Goal: Task Accomplishment & Management: Manage account settings

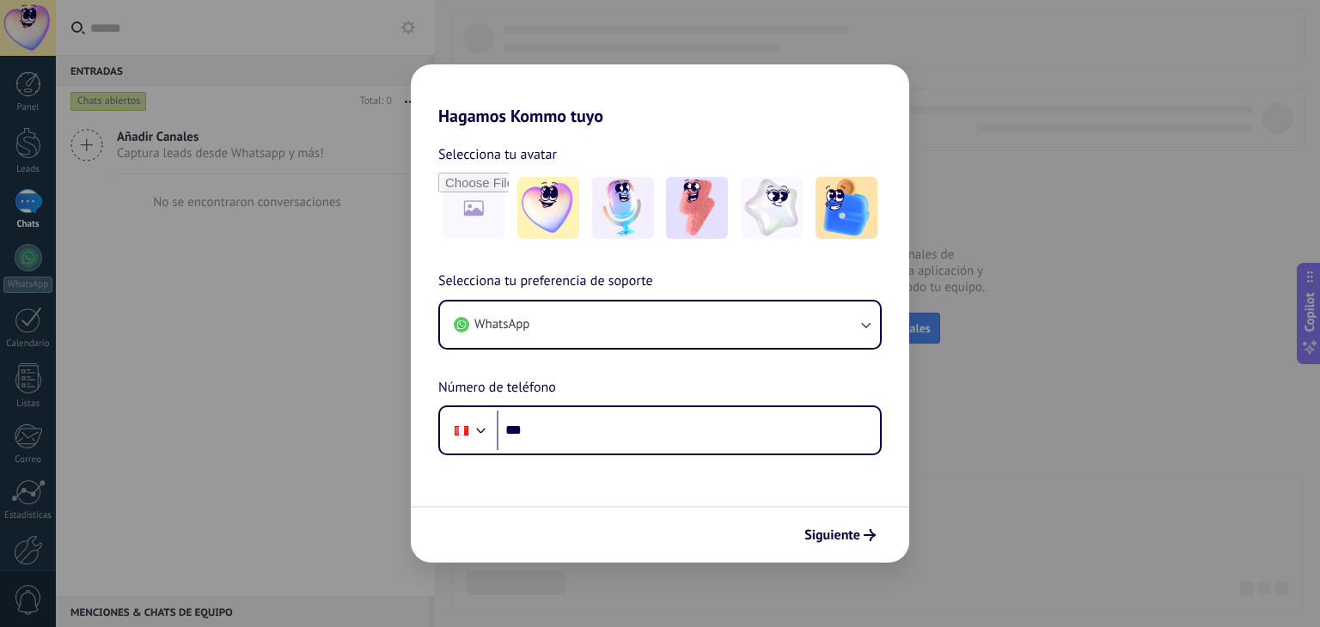
click at [292, 468] on div "Hagamos Kommo tuyo Selecciona tu avatar Selecciona tu preferencia de soporte Wh…" at bounding box center [660, 313] width 1320 height 627
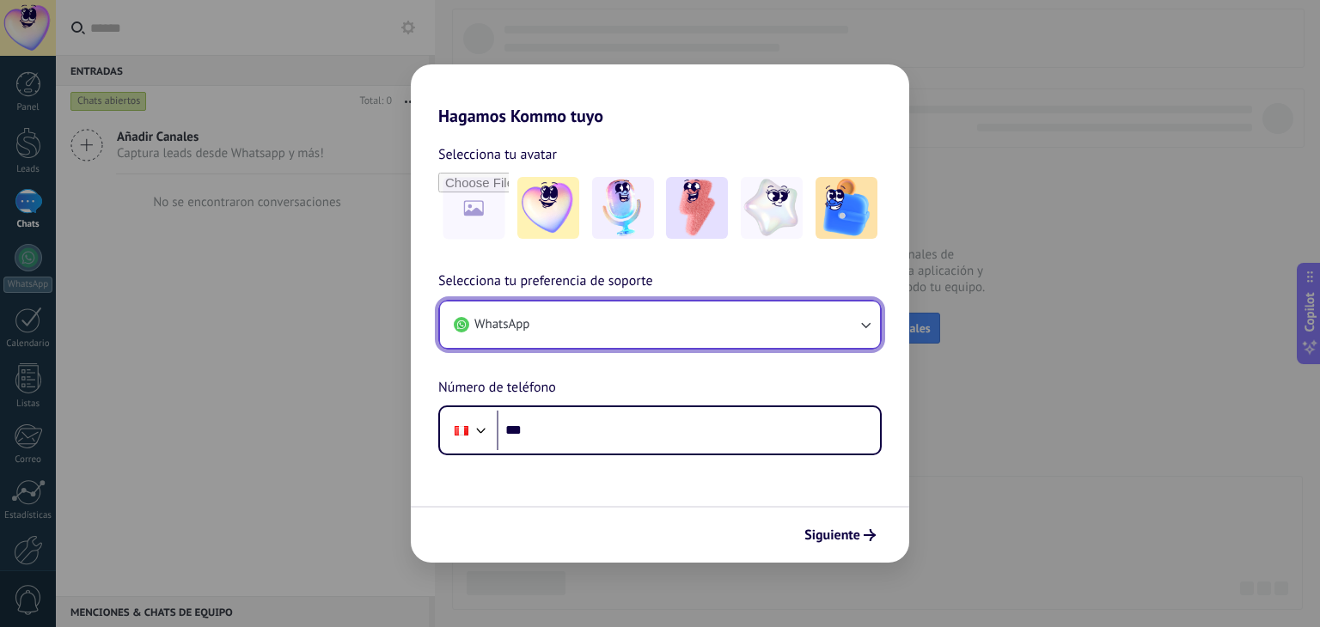
click at [620, 313] on button "WhatsApp" at bounding box center [660, 325] width 440 height 46
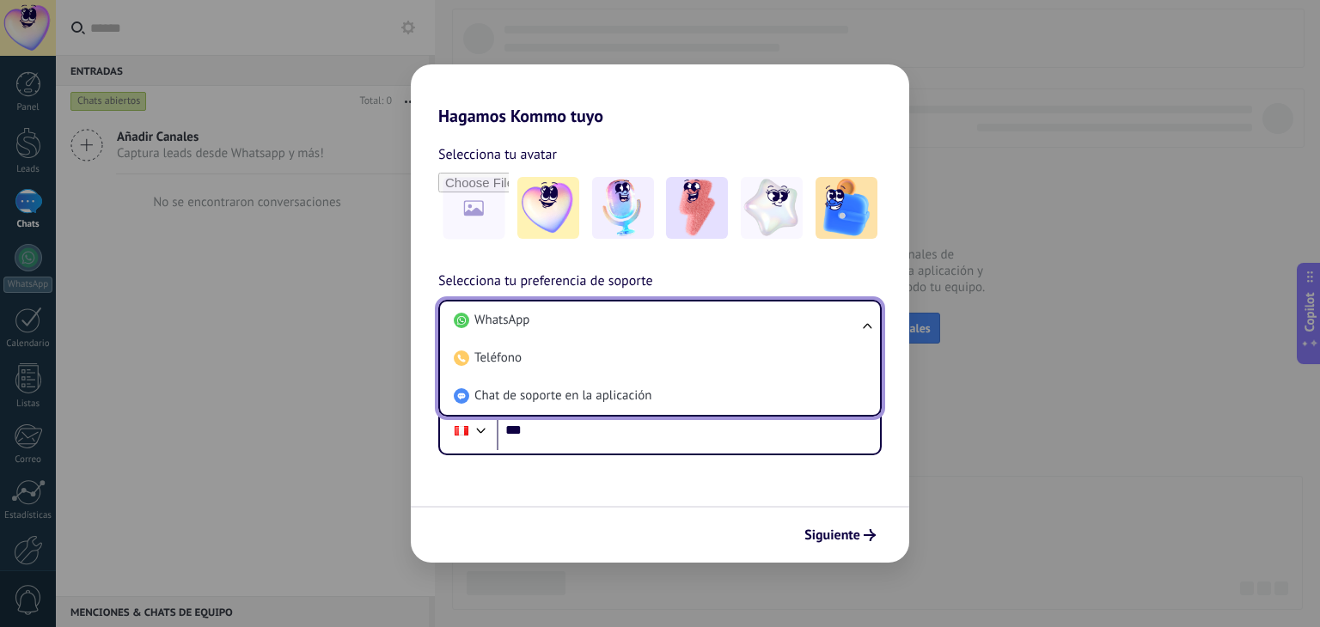
click at [393, 365] on div "Hagamos Kommo tuyo Selecciona tu avatar Selecciona tu preferencia de soporte Wh…" at bounding box center [660, 313] width 1320 height 627
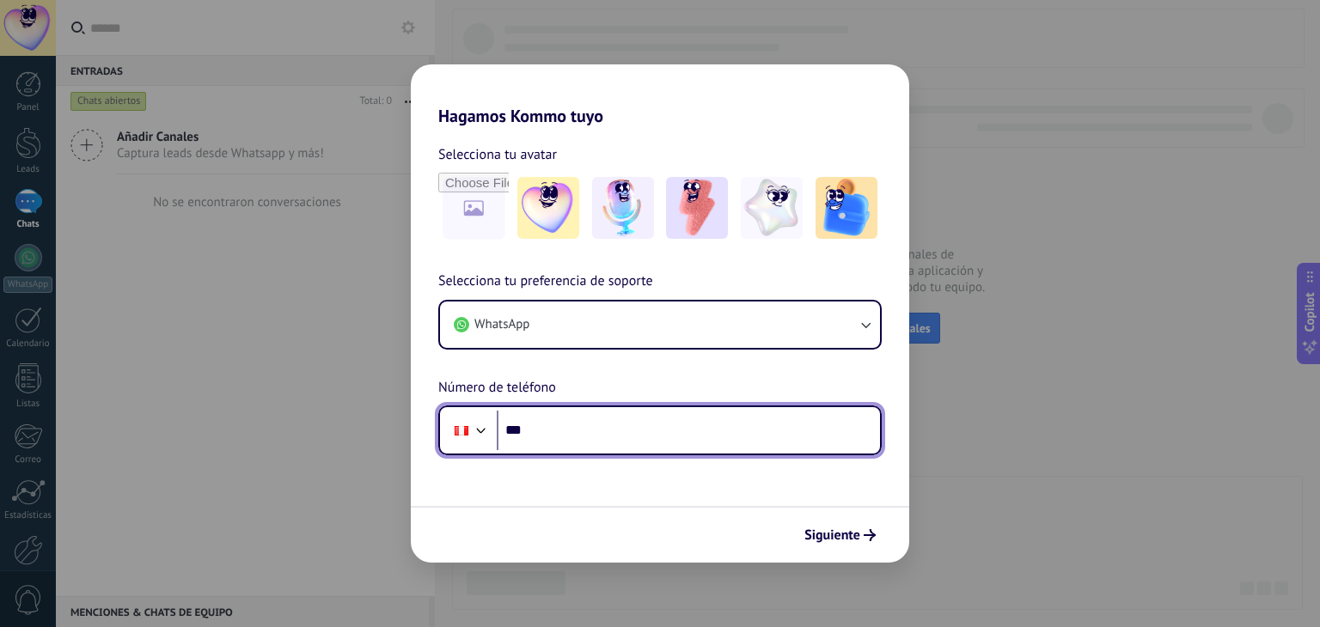
click at [753, 443] on input "***" at bounding box center [688, 431] width 383 height 40
type input "**********"
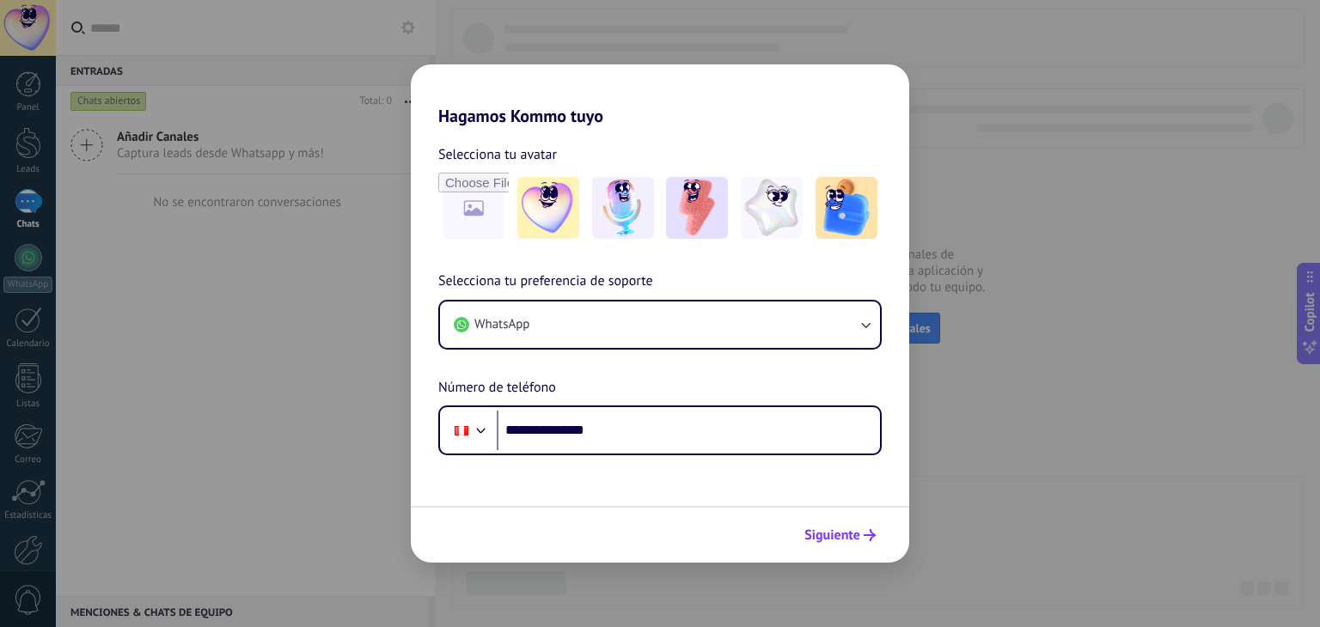
click at [834, 530] on span "Siguiente" at bounding box center [832, 535] width 56 height 12
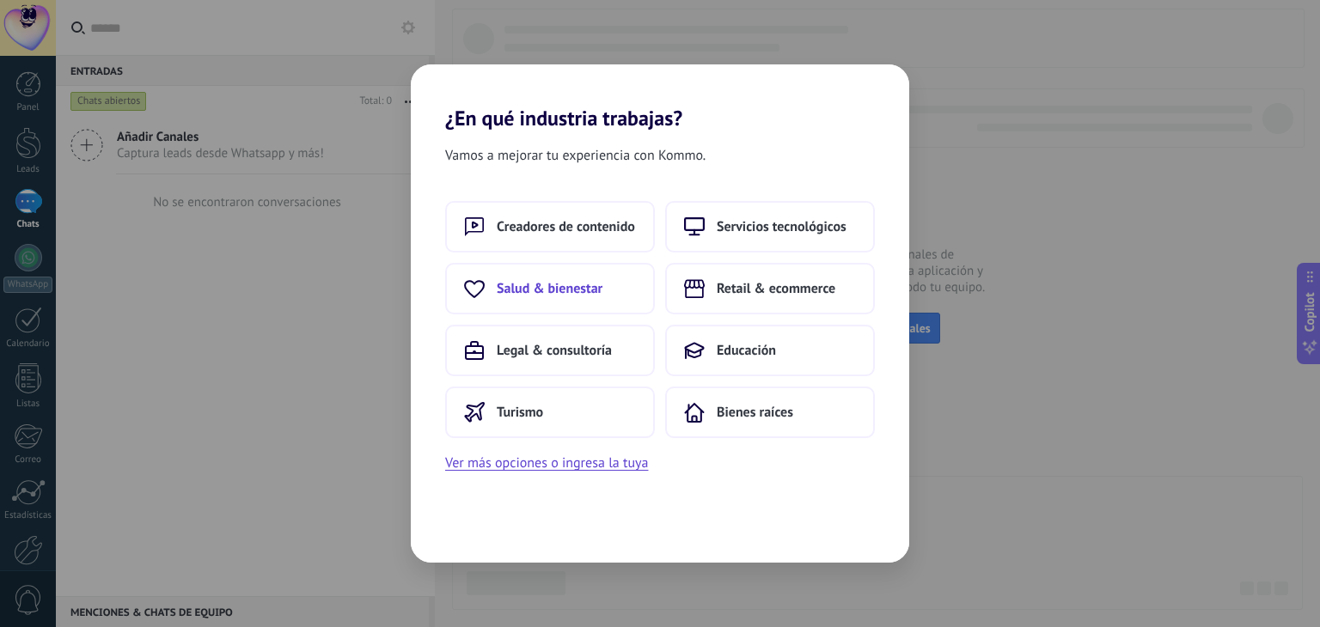
click at [619, 285] on button "Salud & bienestar" at bounding box center [550, 289] width 210 height 52
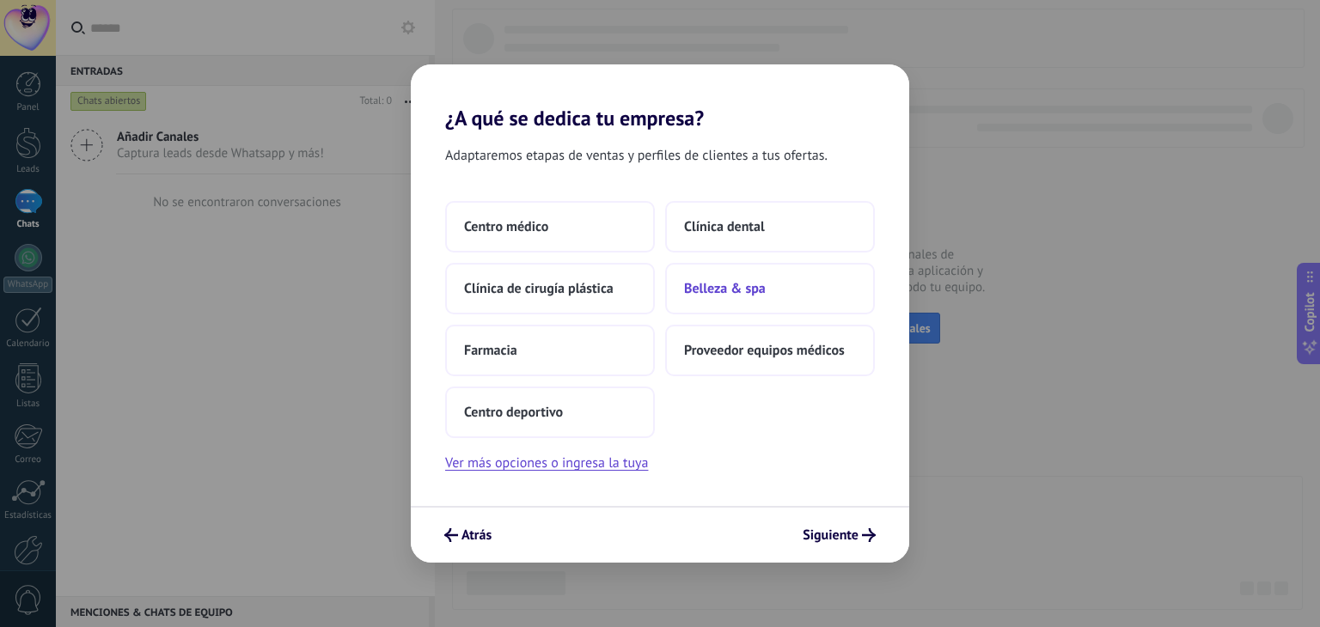
click at [746, 284] on span "Belleza & spa" at bounding box center [725, 288] width 82 height 17
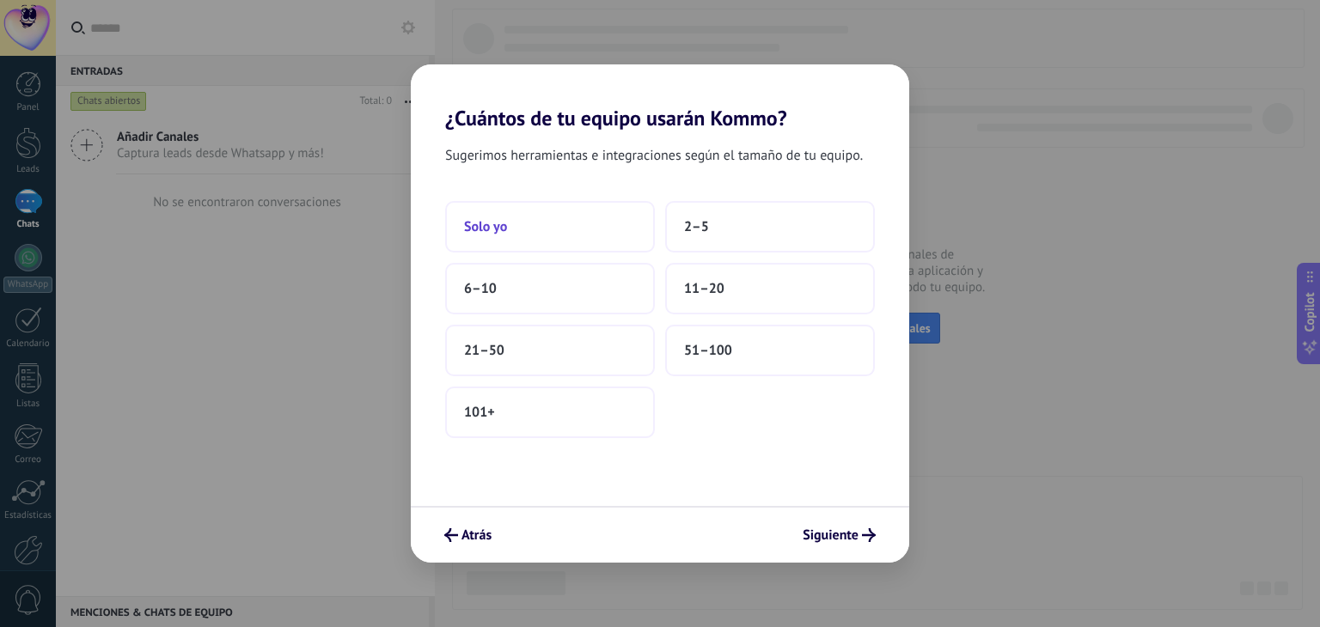
click at [594, 230] on button "Solo yo" at bounding box center [550, 227] width 210 height 52
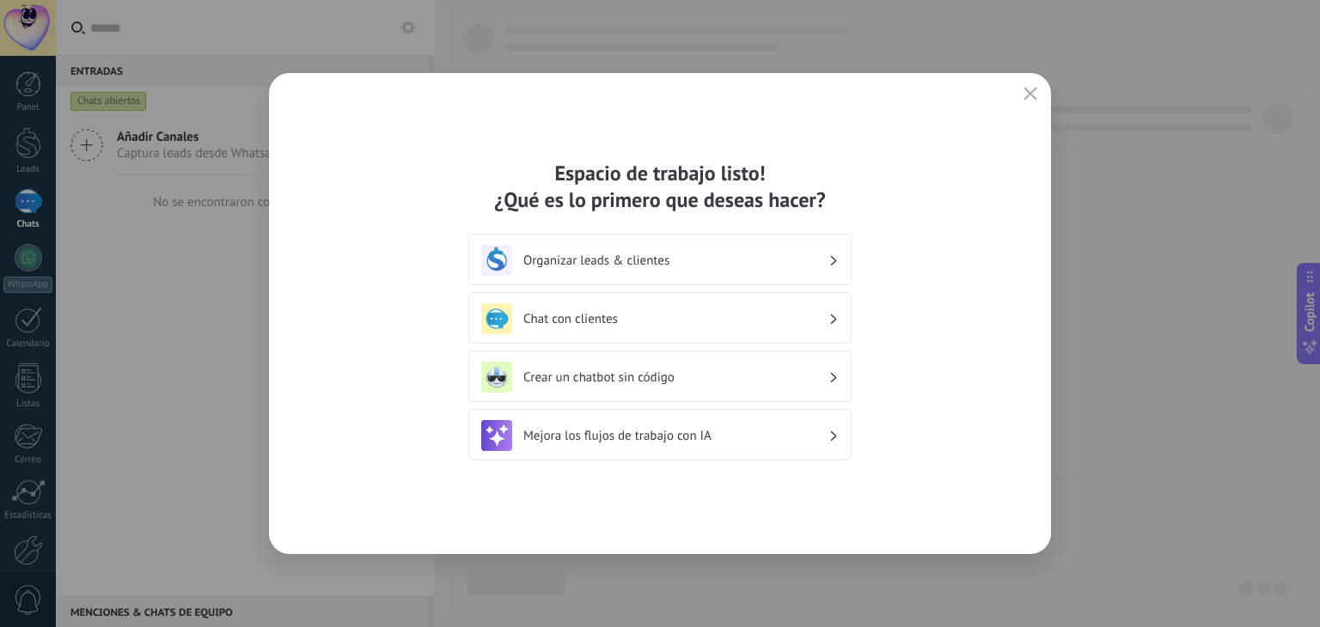
click at [801, 254] on h3 "Organizar leads & clientes" at bounding box center [675, 261] width 305 height 16
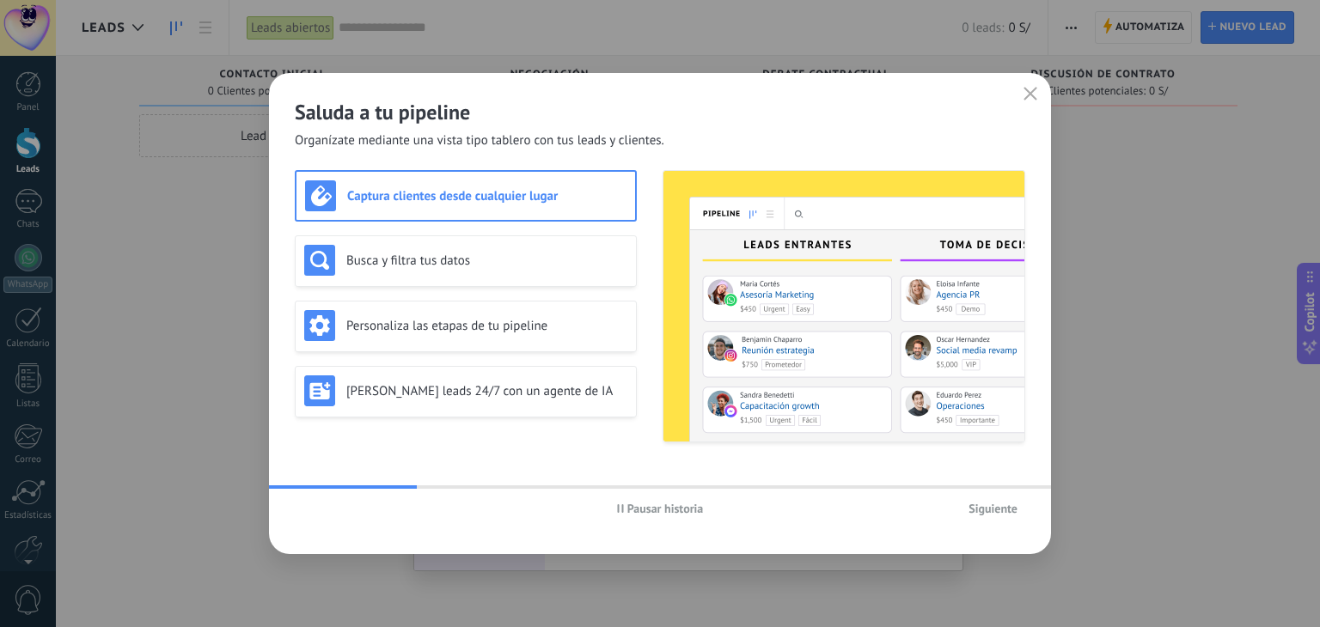
click at [635, 498] on button "Pausar historia" at bounding box center [660, 509] width 102 height 26
click at [1029, 89] on icon "button" at bounding box center [1030, 94] width 14 height 14
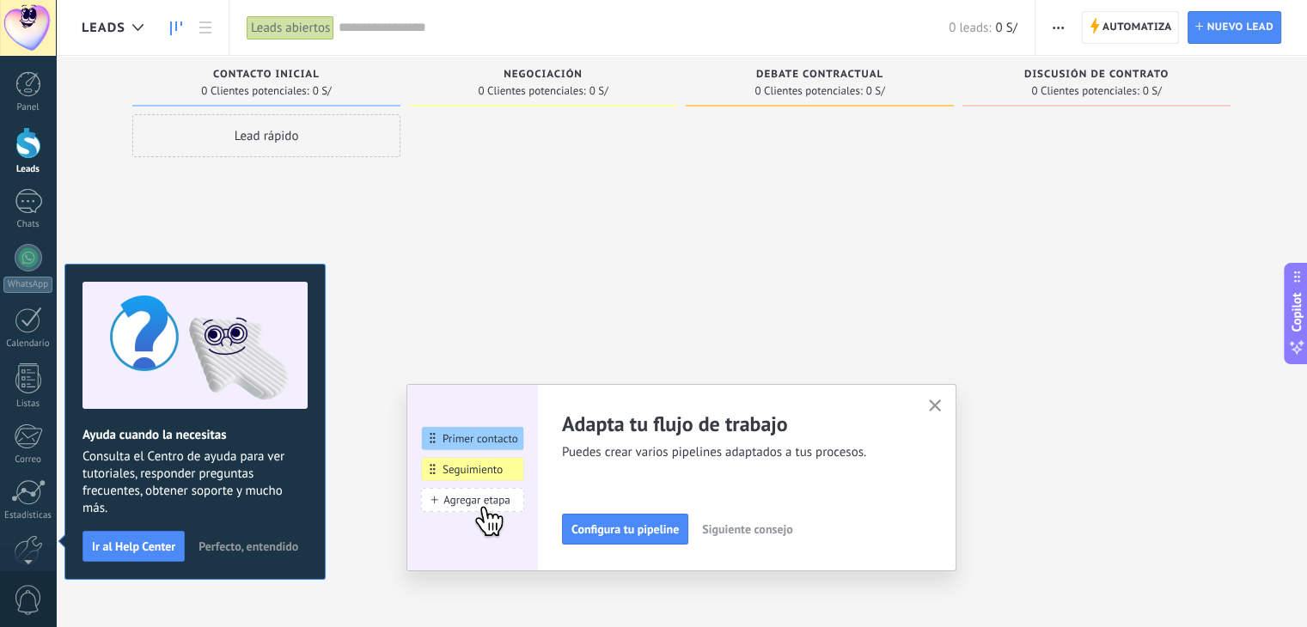
click at [230, 542] on span "Perfecto, entendido" at bounding box center [249, 547] width 100 height 12
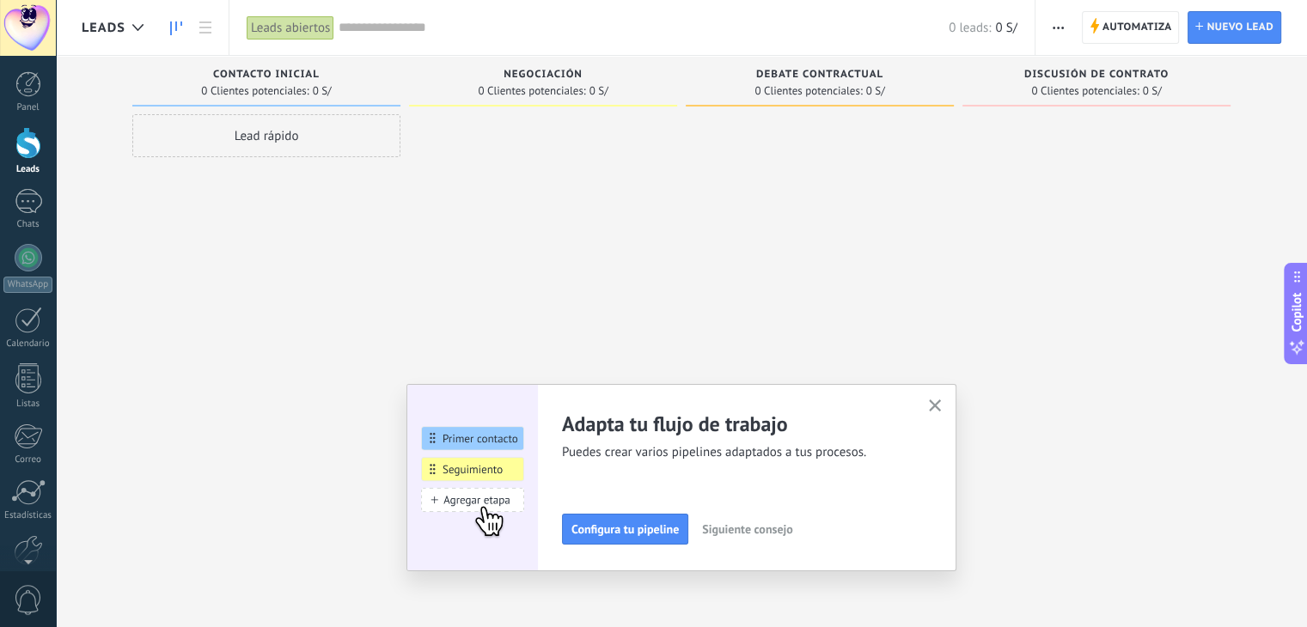
click at [939, 399] on button "button" at bounding box center [935, 406] width 21 height 23
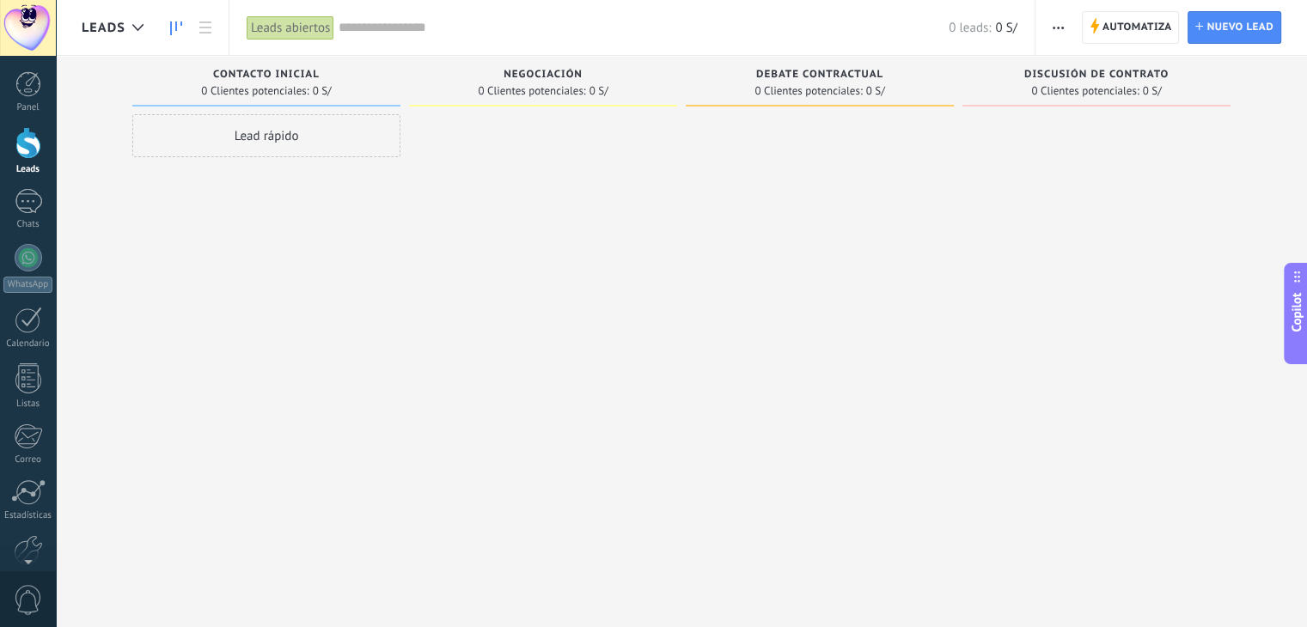
click at [109, 16] on div "Leads" at bounding box center [117, 27] width 70 height 55
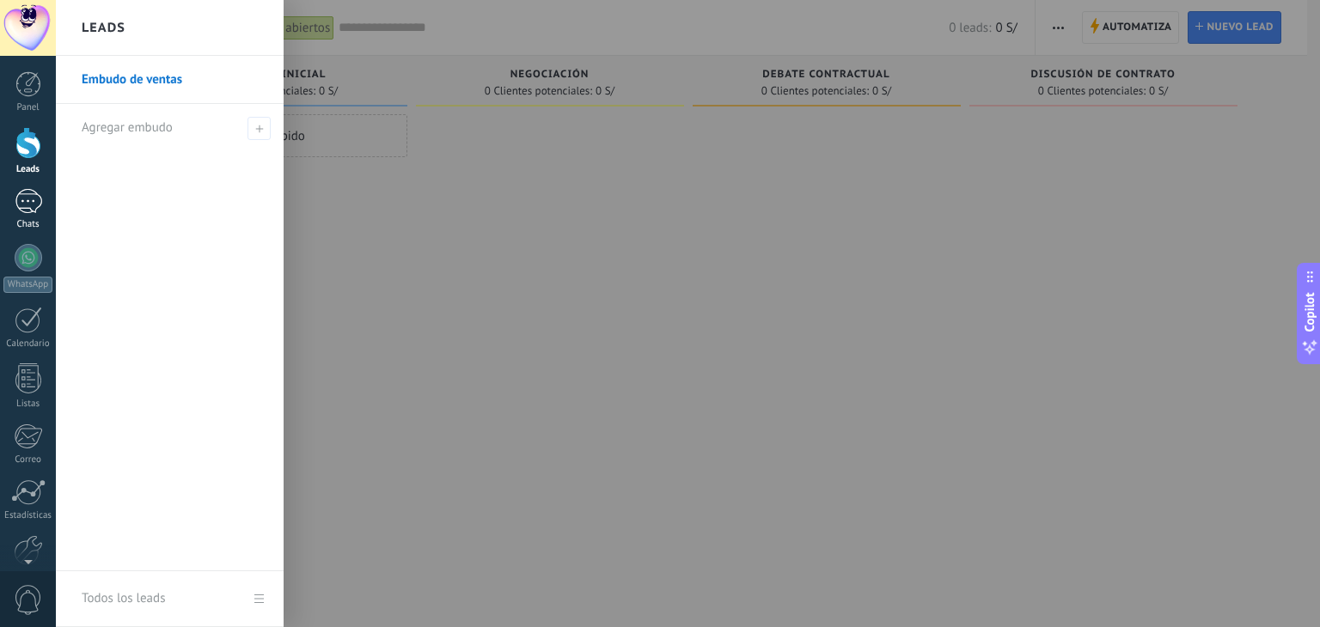
click at [17, 217] on link "Chats" at bounding box center [28, 209] width 56 height 41
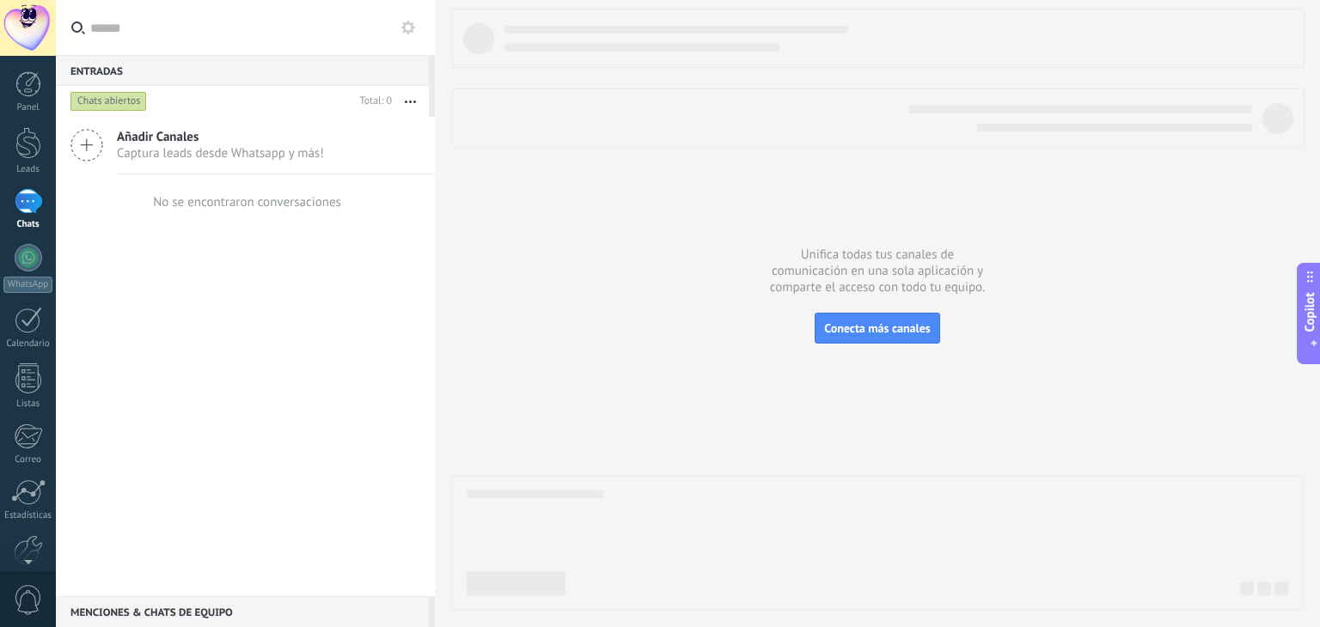
click at [269, 138] on span "Añadir Canales" at bounding box center [220, 137] width 207 height 16
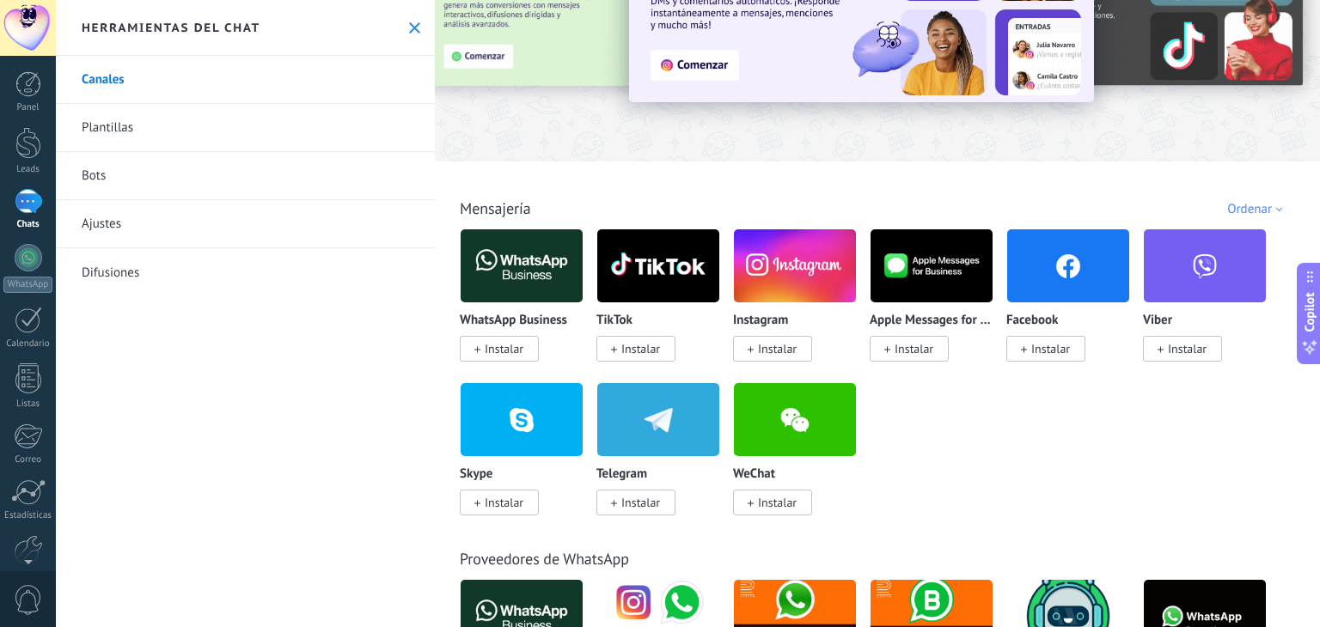
scroll to position [124, 0]
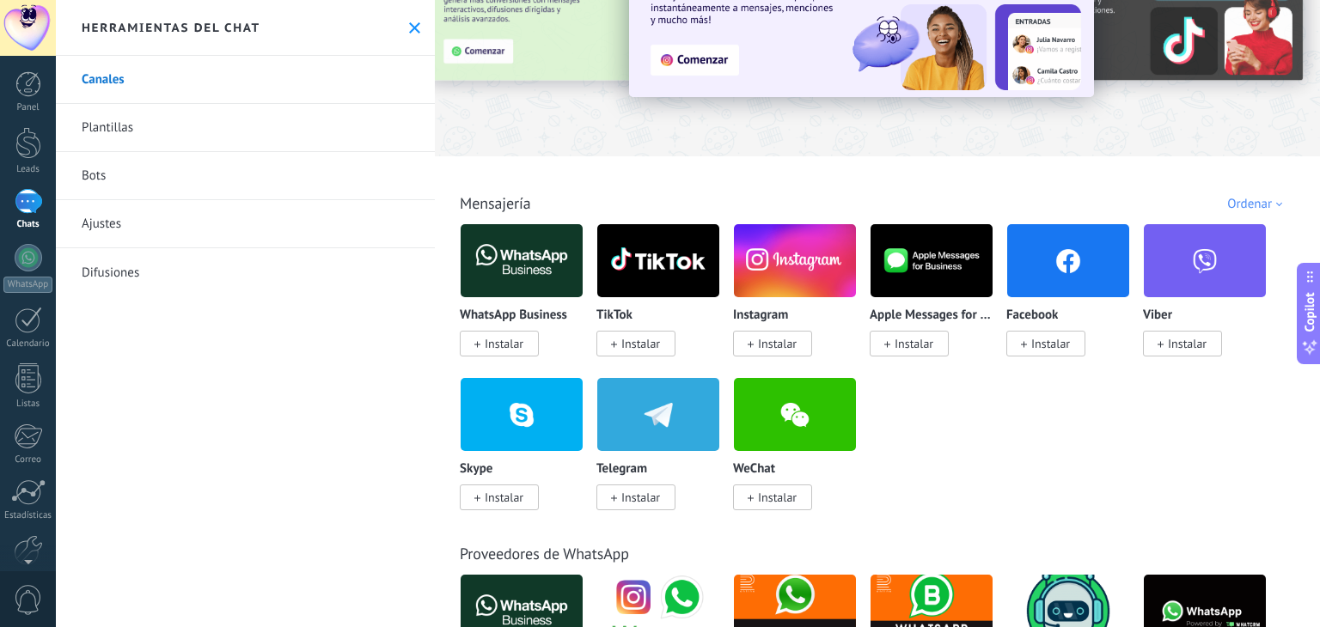
click at [791, 336] on span "Instalar" at bounding box center [777, 343] width 39 height 15
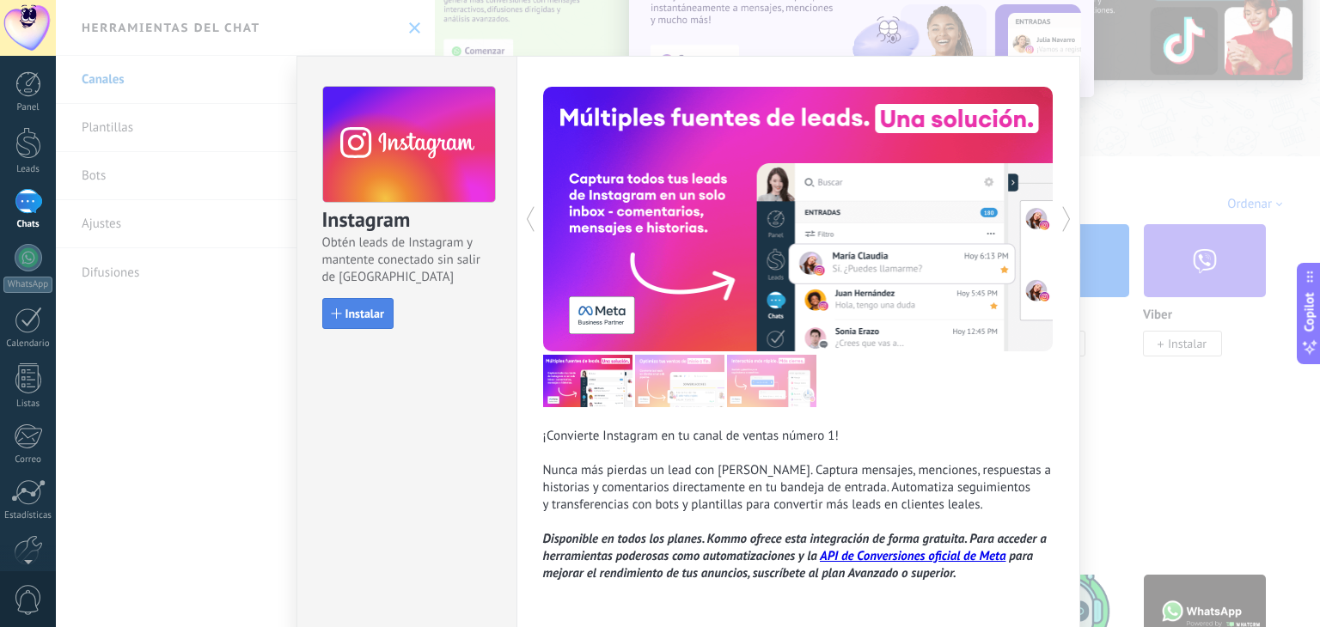
click at [353, 317] on span "Instalar" at bounding box center [364, 314] width 39 height 12
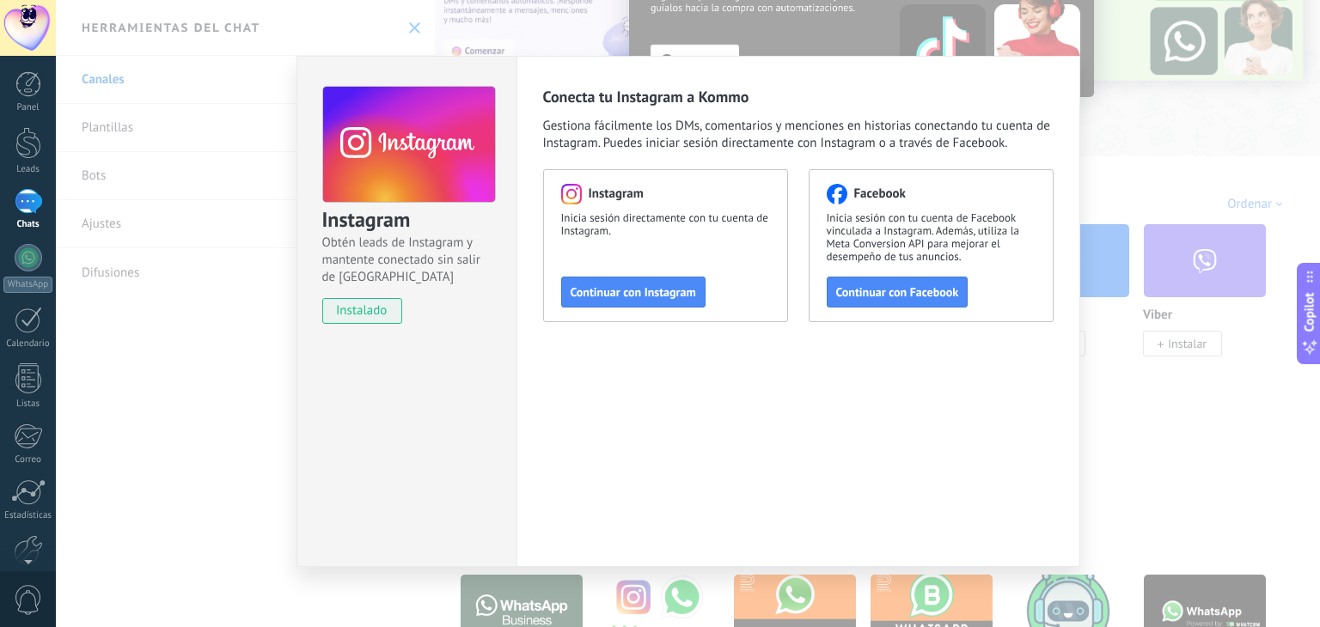
click at [1147, 428] on div "Instagram Obtén leads de Instagram y mantente conectado sin salir de Kommo inst…" at bounding box center [688, 313] width 1264 height 627
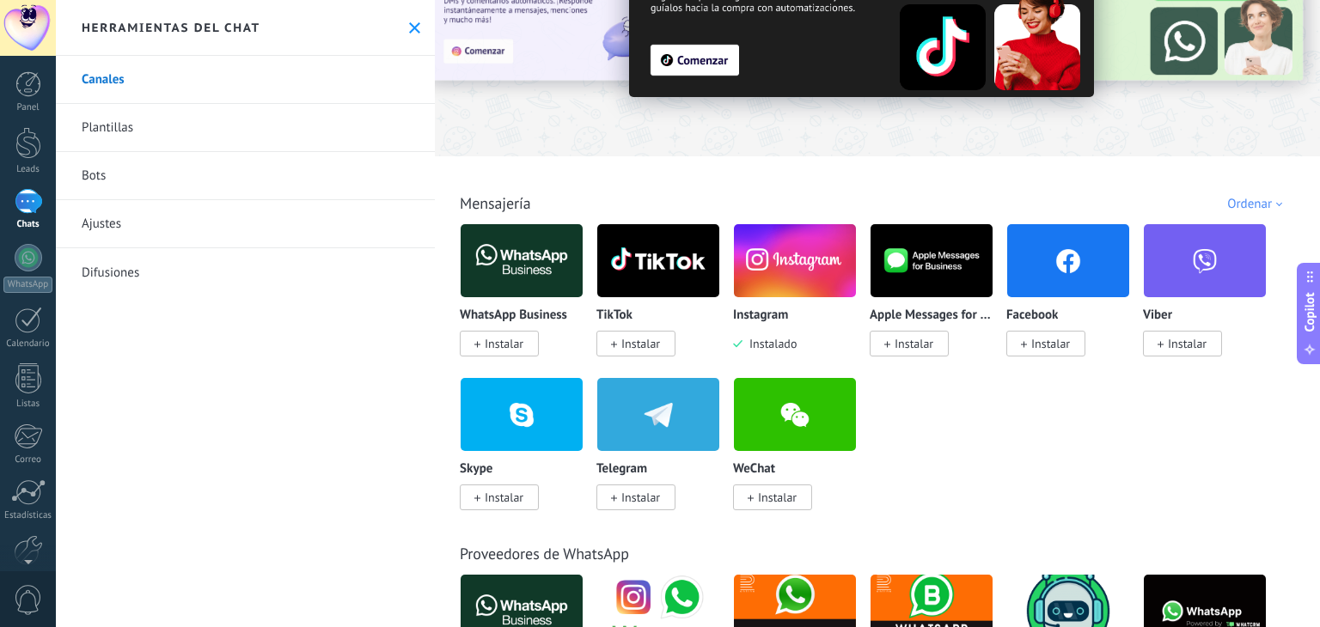
click at [520, 338] on span "Instalar" at bounding box center [504, 343] width 39 height 15
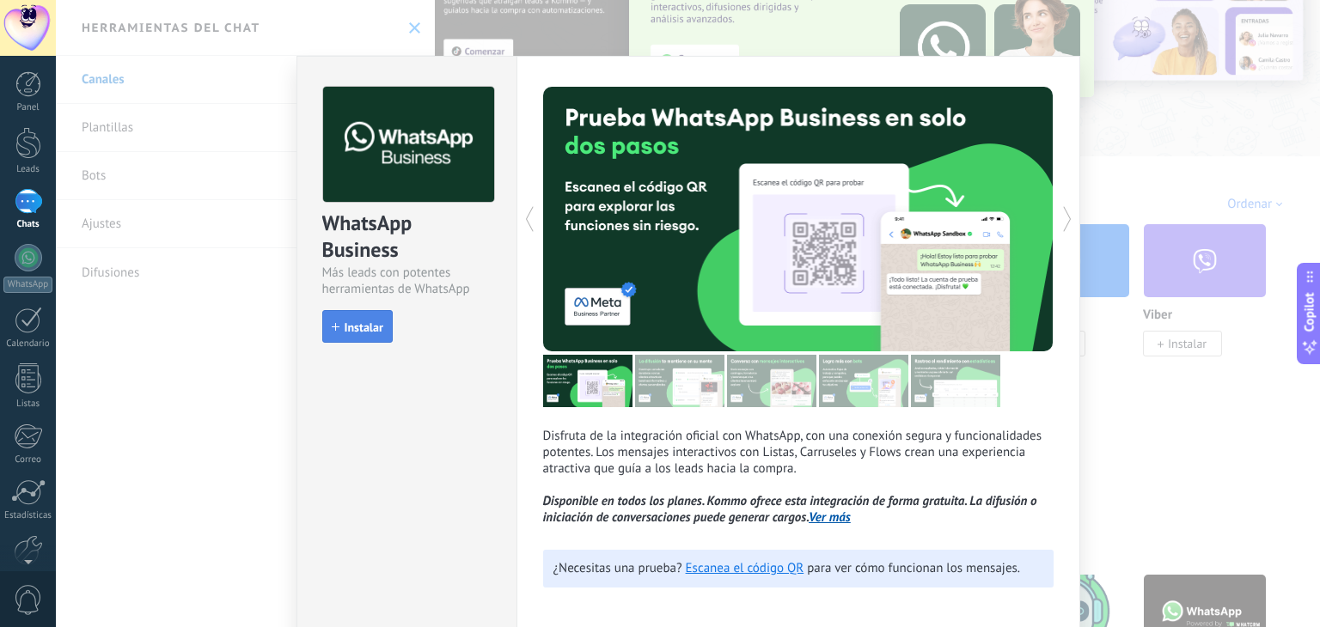
click at [371, 330] on span "Instalar" at bounding box center [364, 327] width 39 height 12
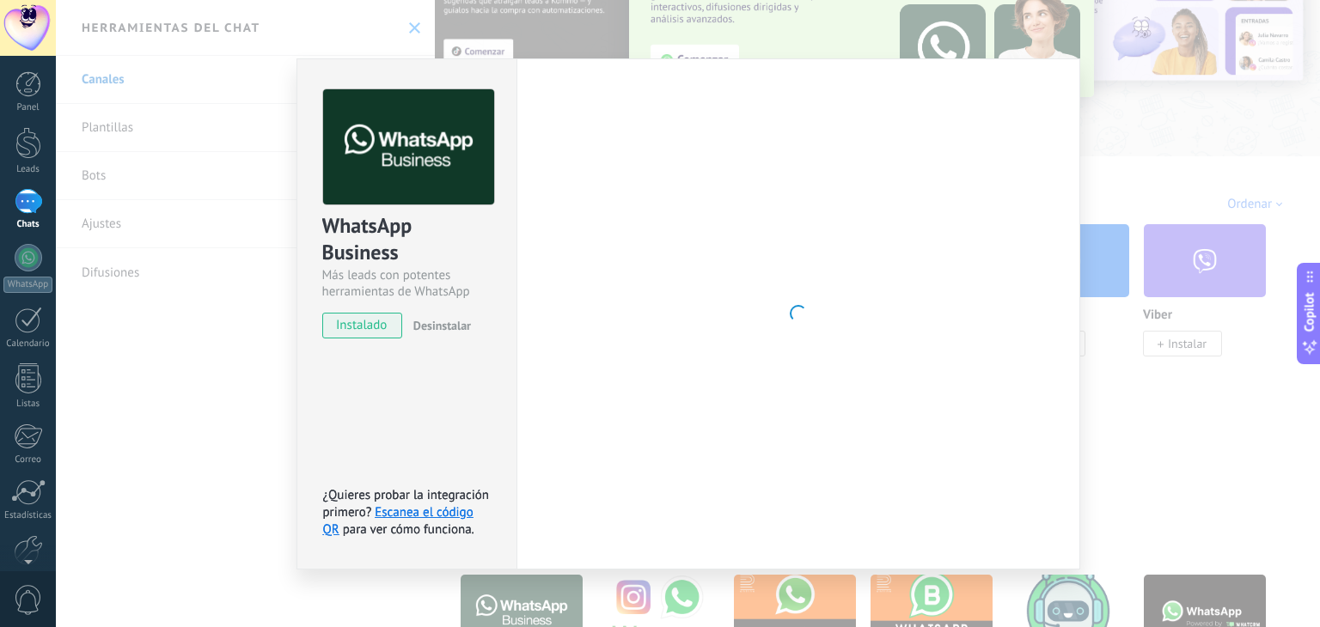
click at [1166, 365] on div "WhatsApp Business Más leads con potentes herramientas de WhatsApp instalado Des…" at bounding box center [688, 313] width 1264 height 627
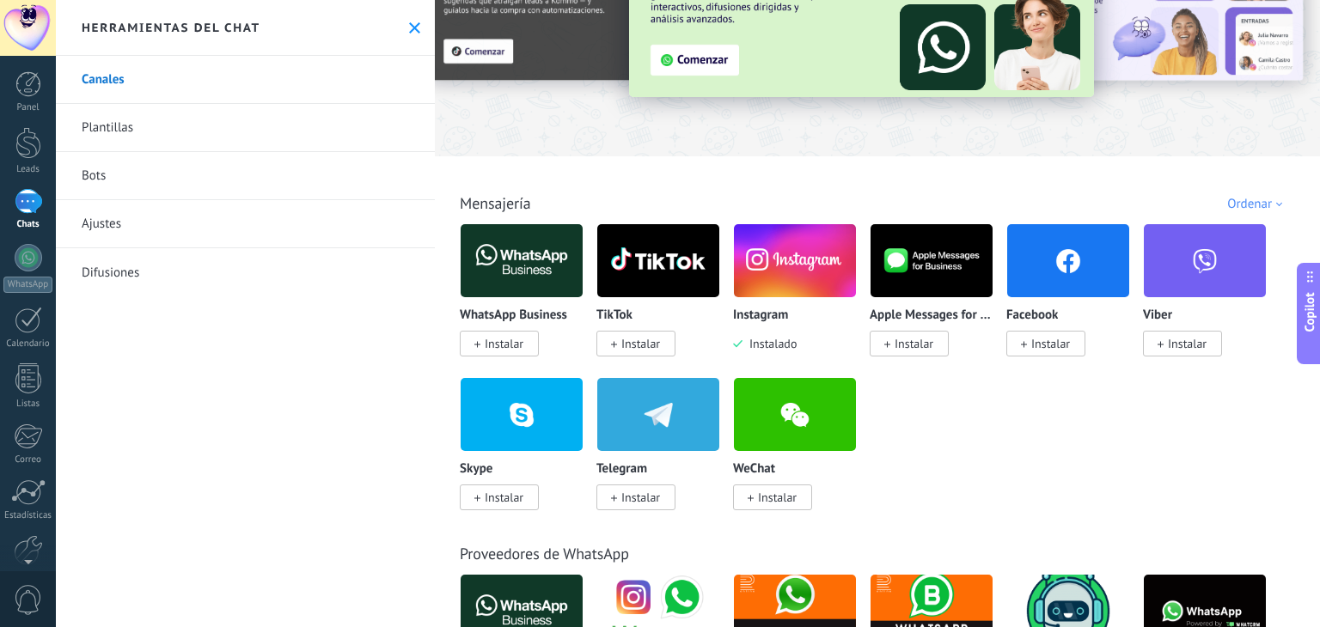
click at [639, 339] on span "Instalar" at bounding box center [640, 343] width 39 height 15
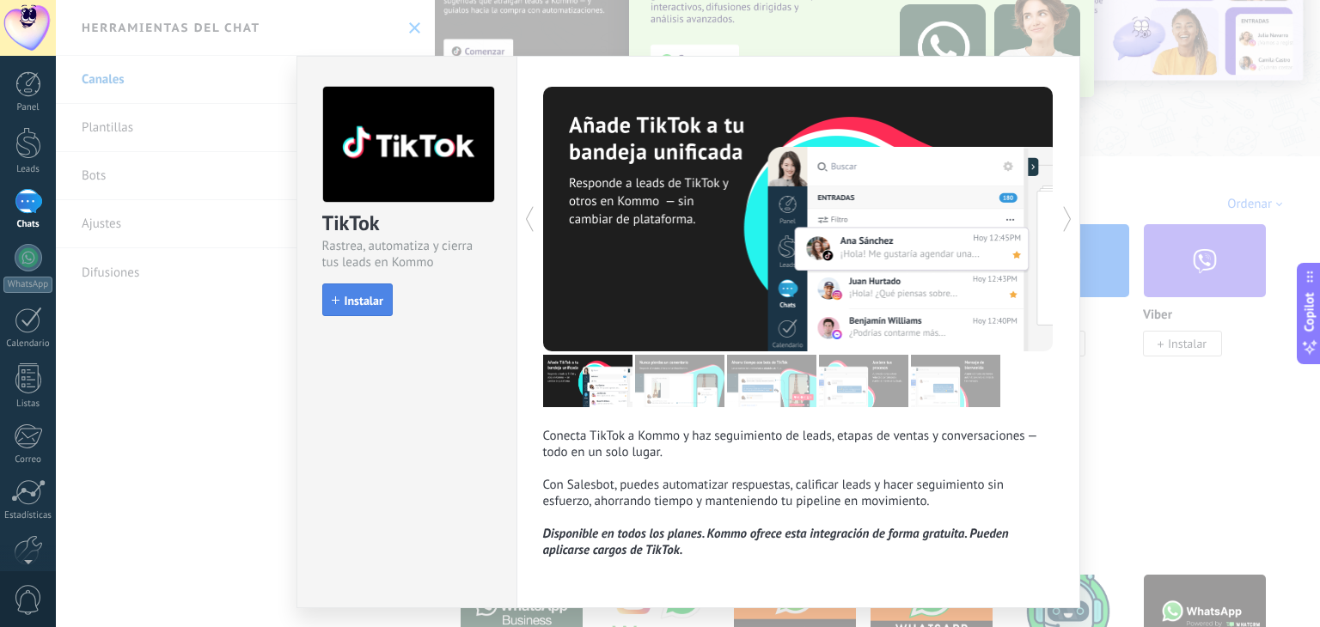
click at [347, 295] on span "Instalar" at bounding box center [364, 301] width 39 height 12
click at [1240, 436] on div "TikTok Rastrea, automatiza y cierra tus leads en Kommo install Instalar Conecta…" at bounding box center [688, 313] width 1264 height 627
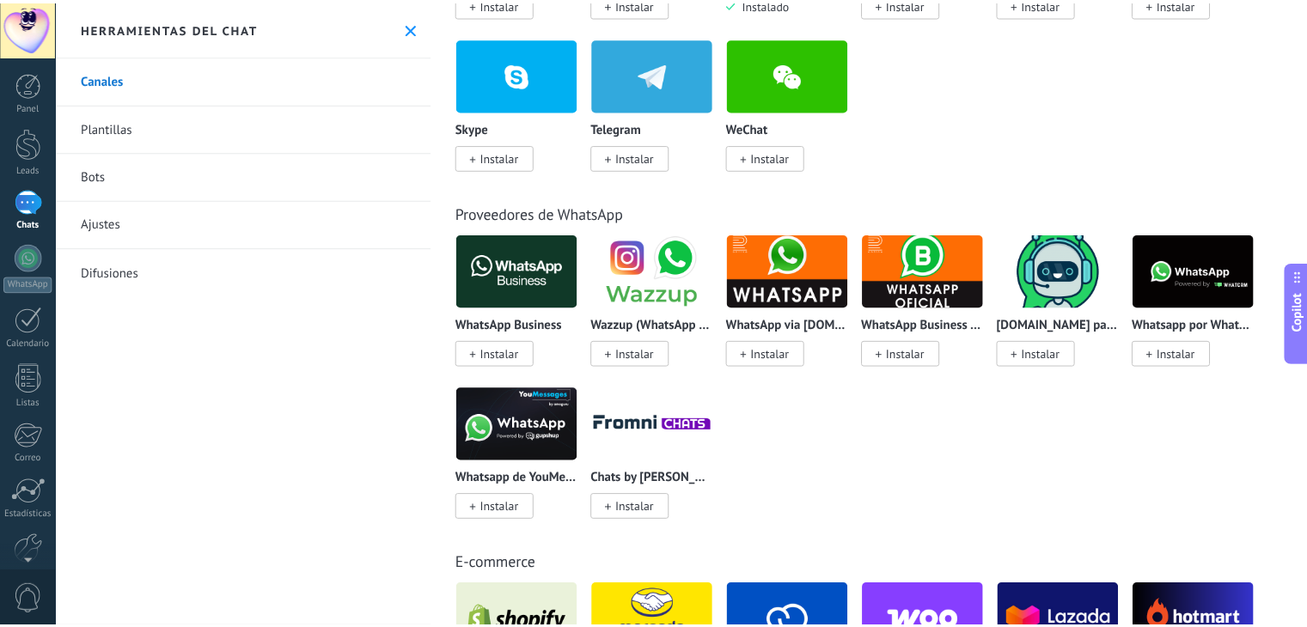
scroll to position [0, 0]
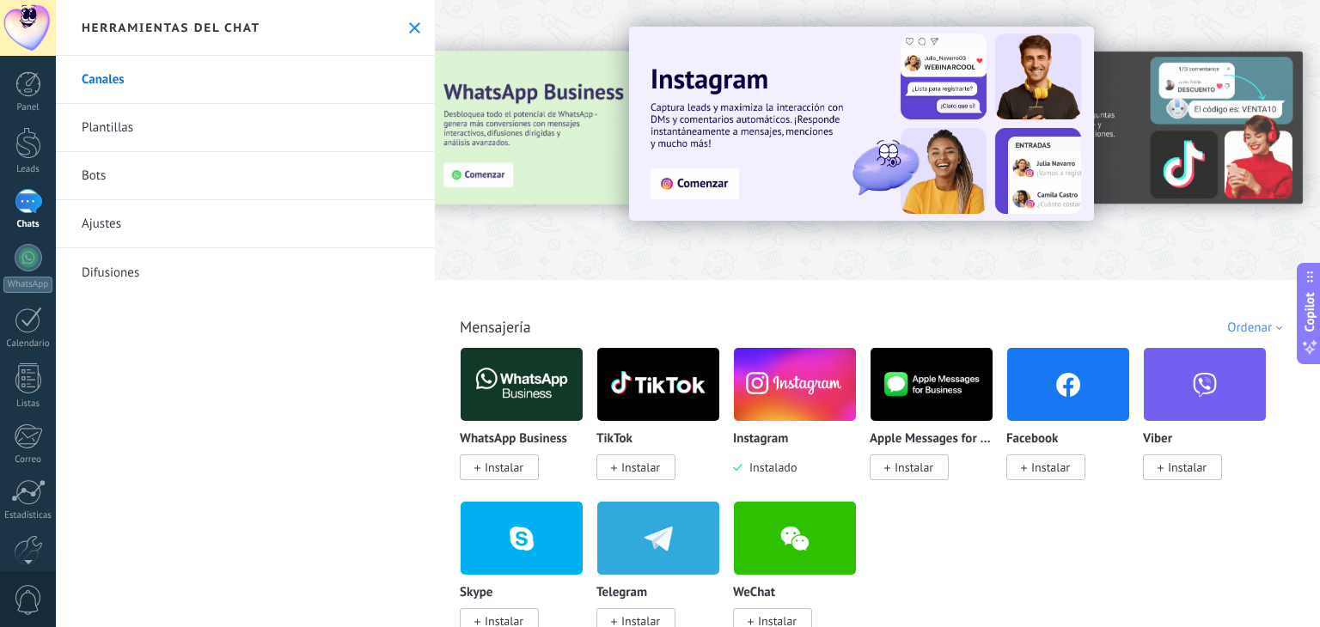
click at [103, 166] on link "Bots" at bounding box center [245, 176] width 379 height 48
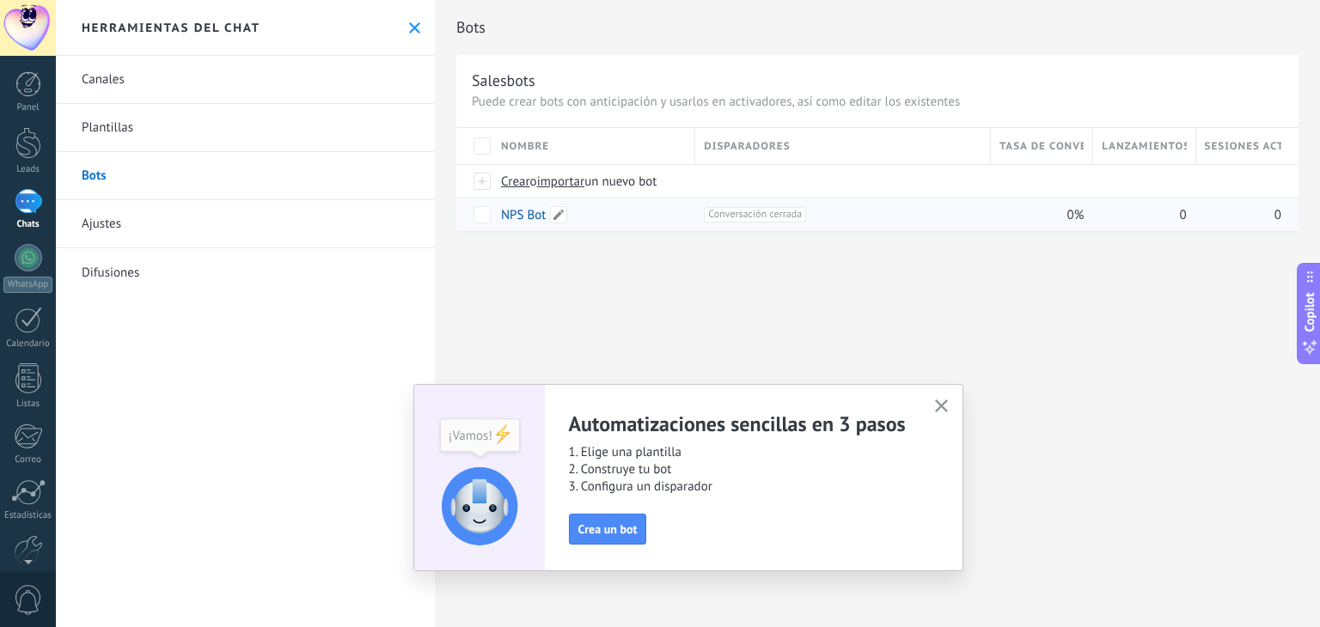
click at [513, 216] on link "NPS Bot" at bounding box center [523, 215] width 45 height 16
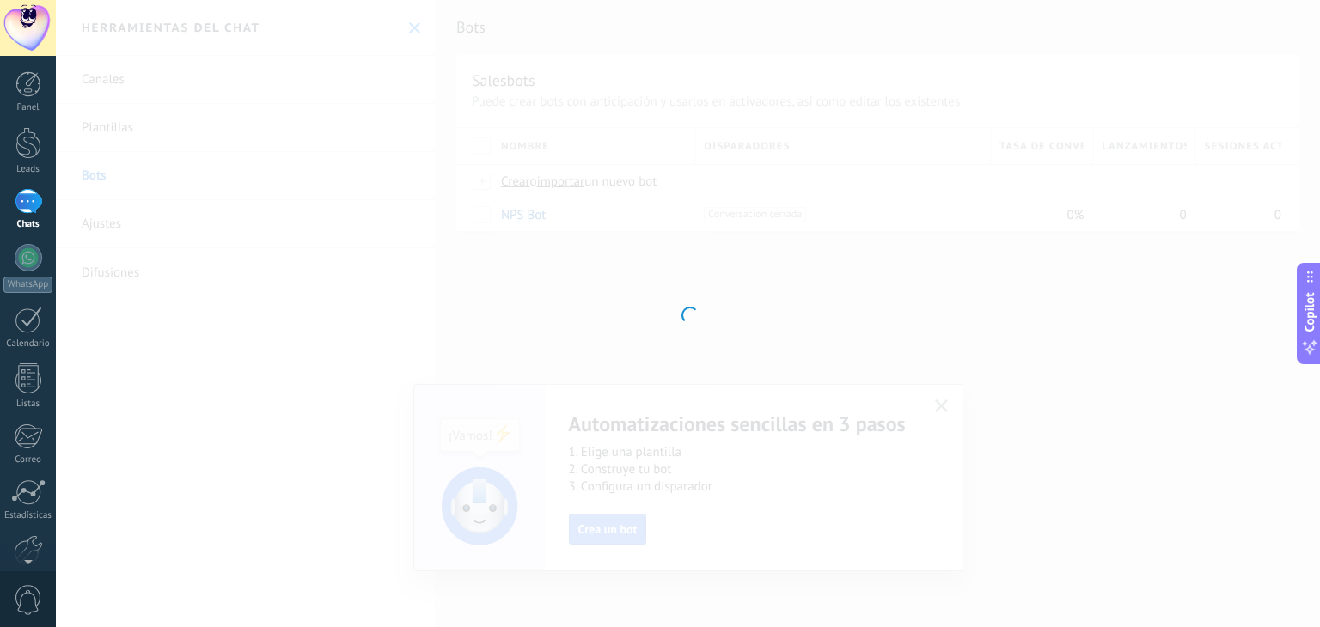
type input "*******"
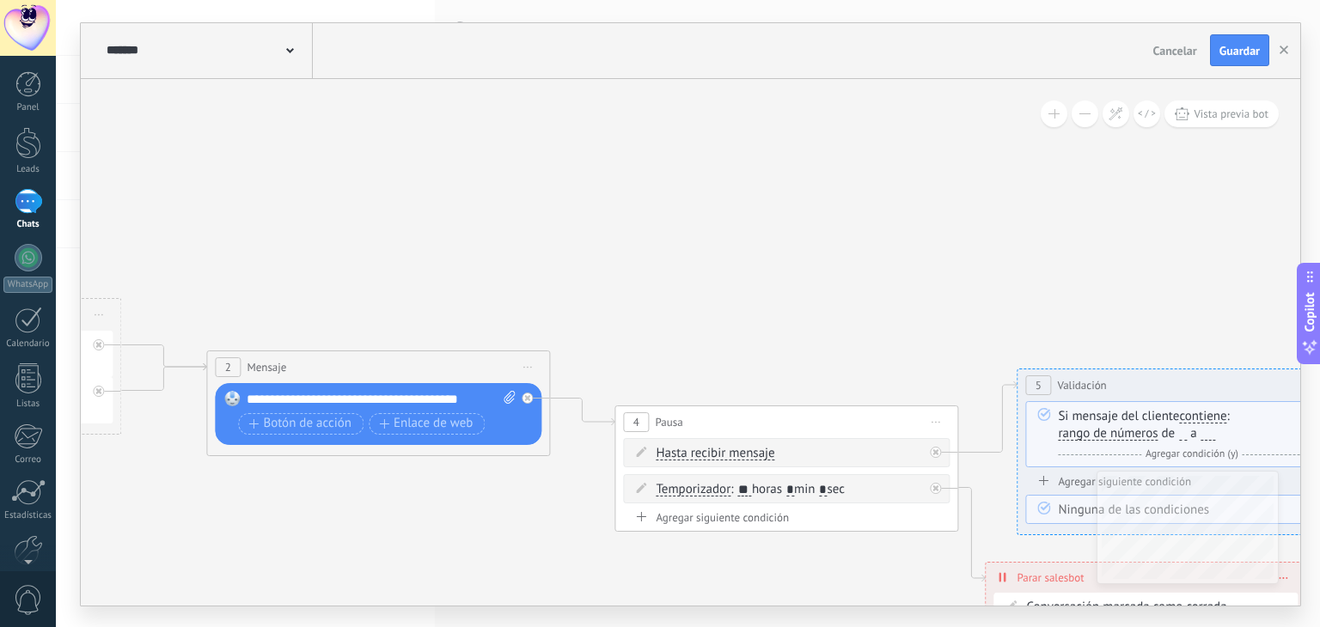
click at [1193, 57] on span "Cancelar" at bounding box center [1175, 50] width 44 height 15
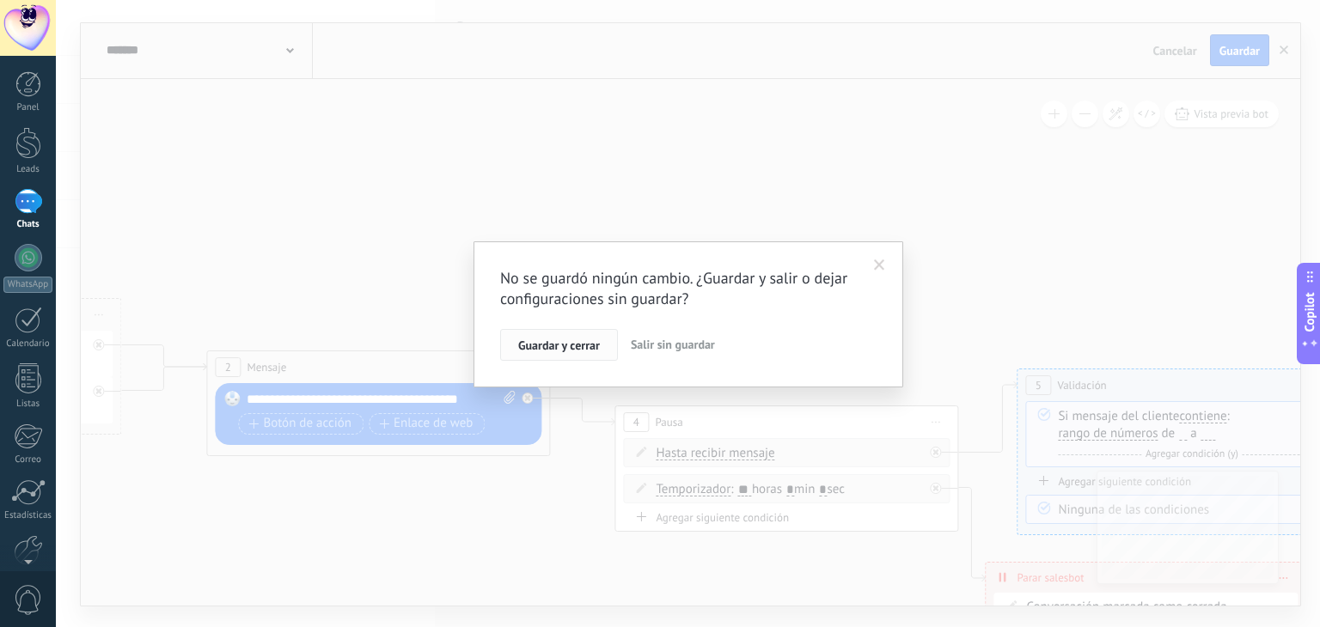
click at [564, 353] on button "Guardar y cerrar" at bounding box center [559, 345] width 118 height 33
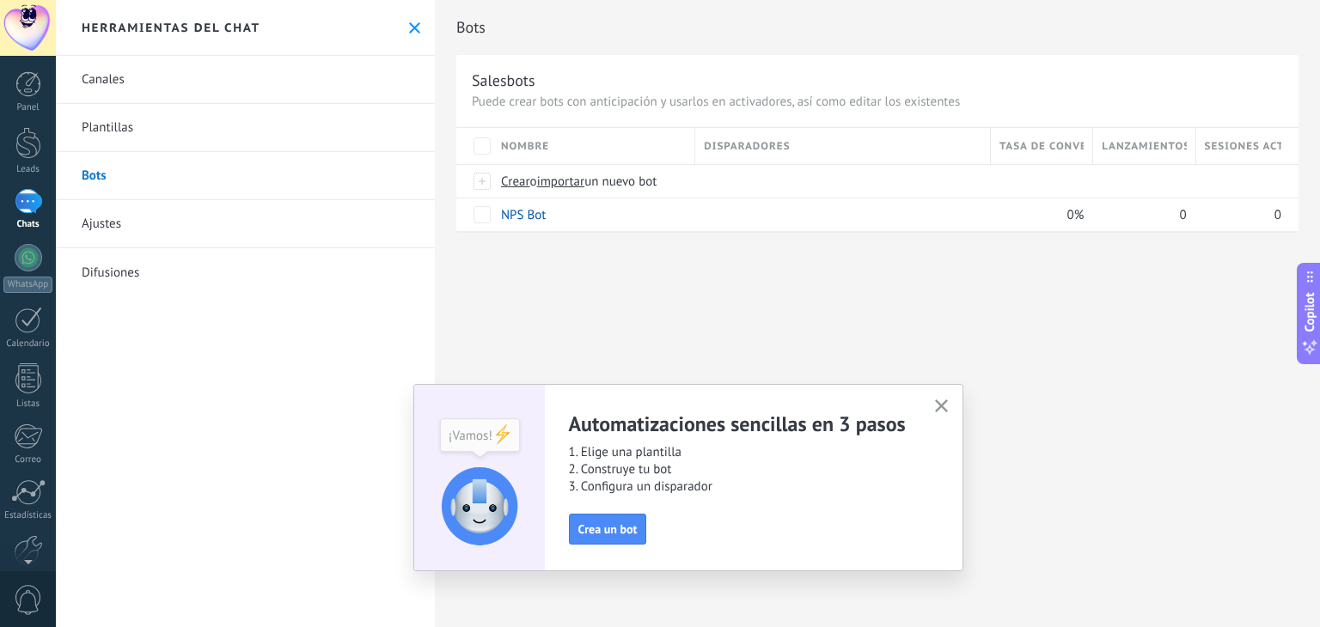
click at [69, 89] on link "Canales" at bounding box center [245, 80] width 379 height 48
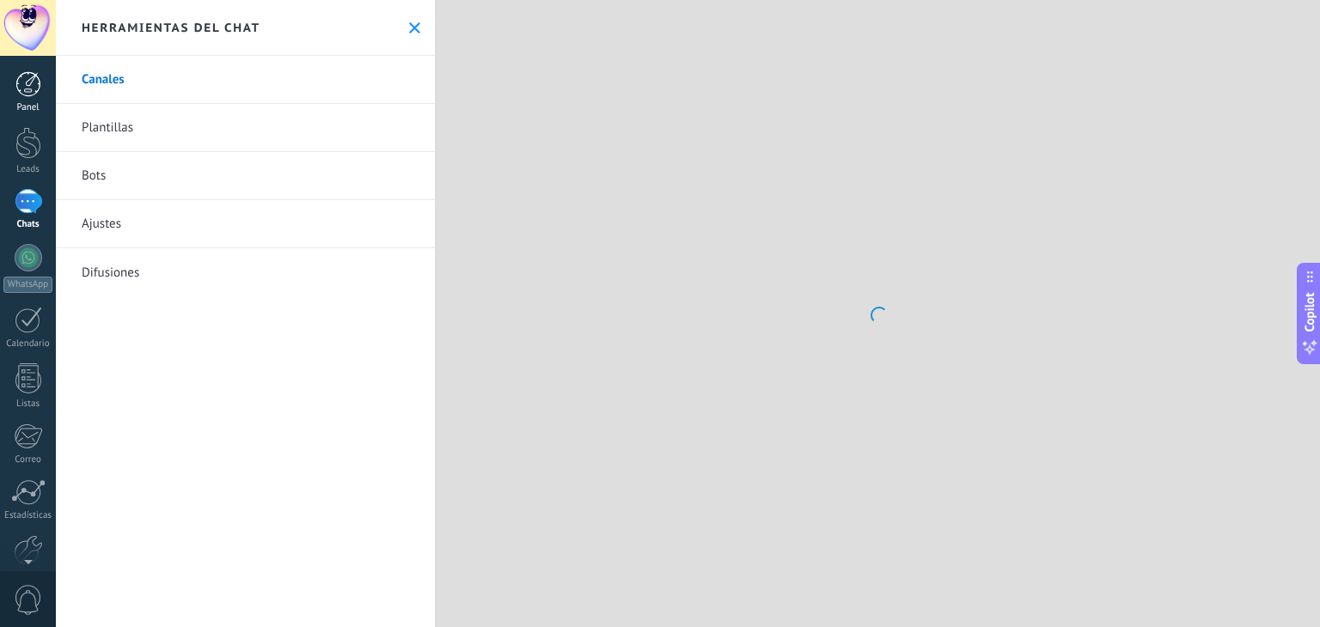
click at [34, 98] on link "Panel" at bounding box center [28, 92] width 56 height 42
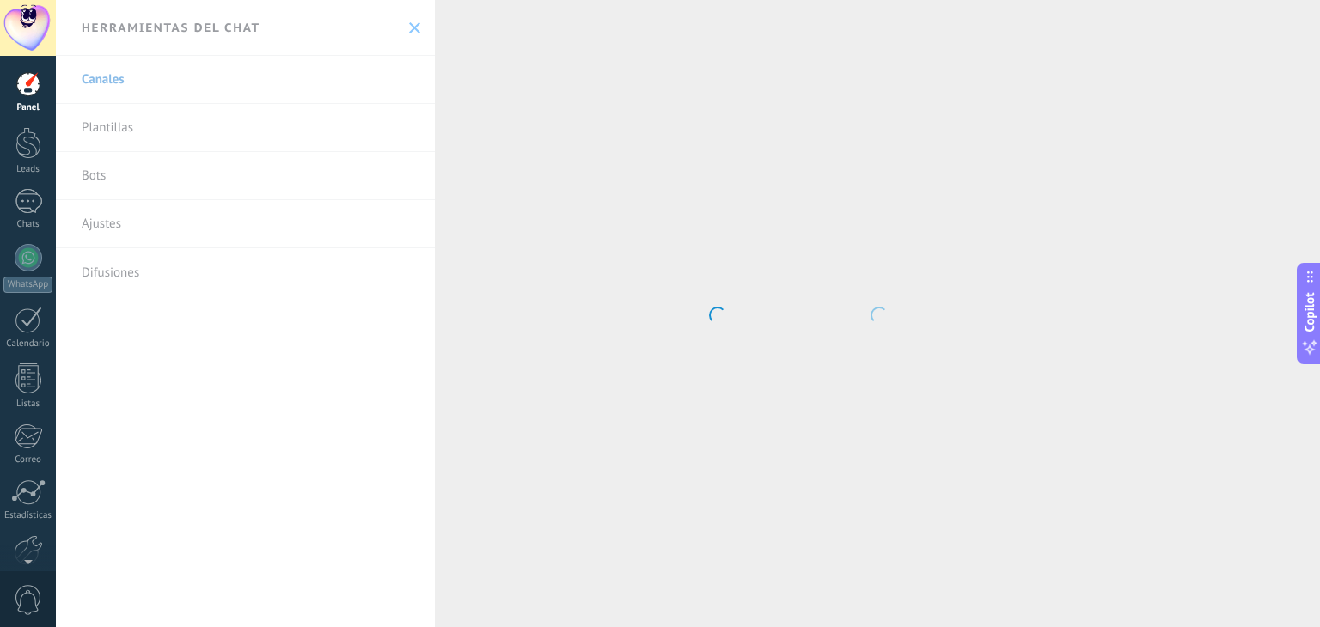
click at [32, 183] on div "Panel Leads Chats WhatsApp Clientes" at bounding box center [28, 365] width 56 height 588
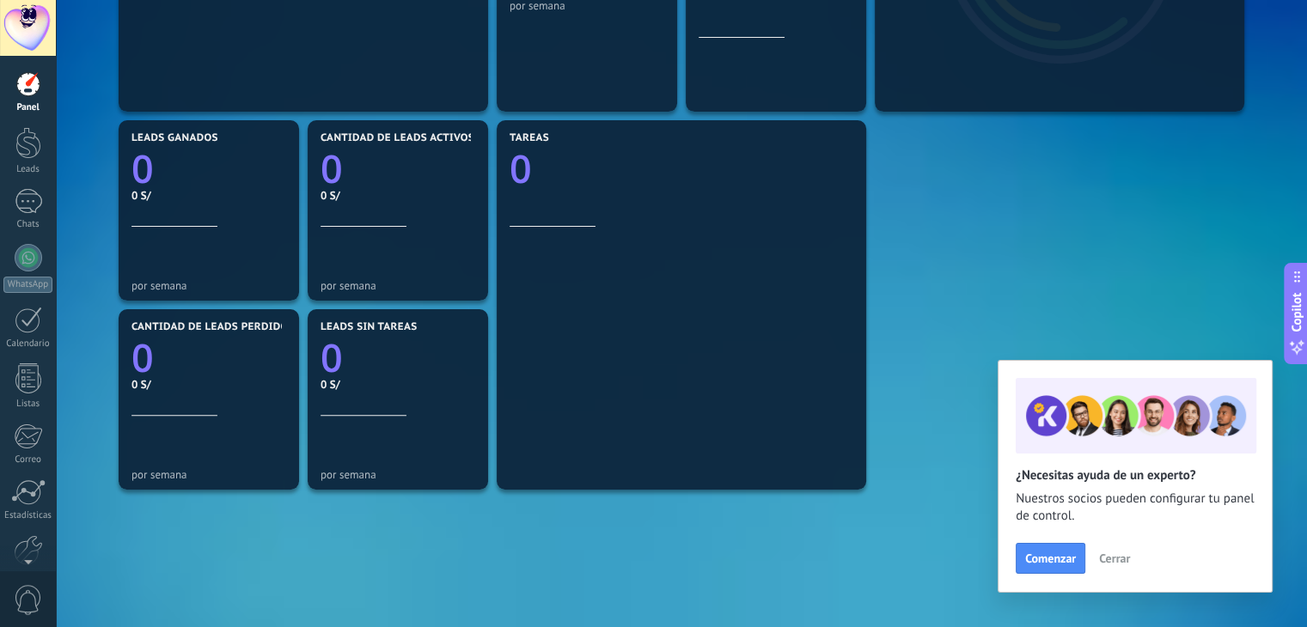
scroll to position [589, 0]
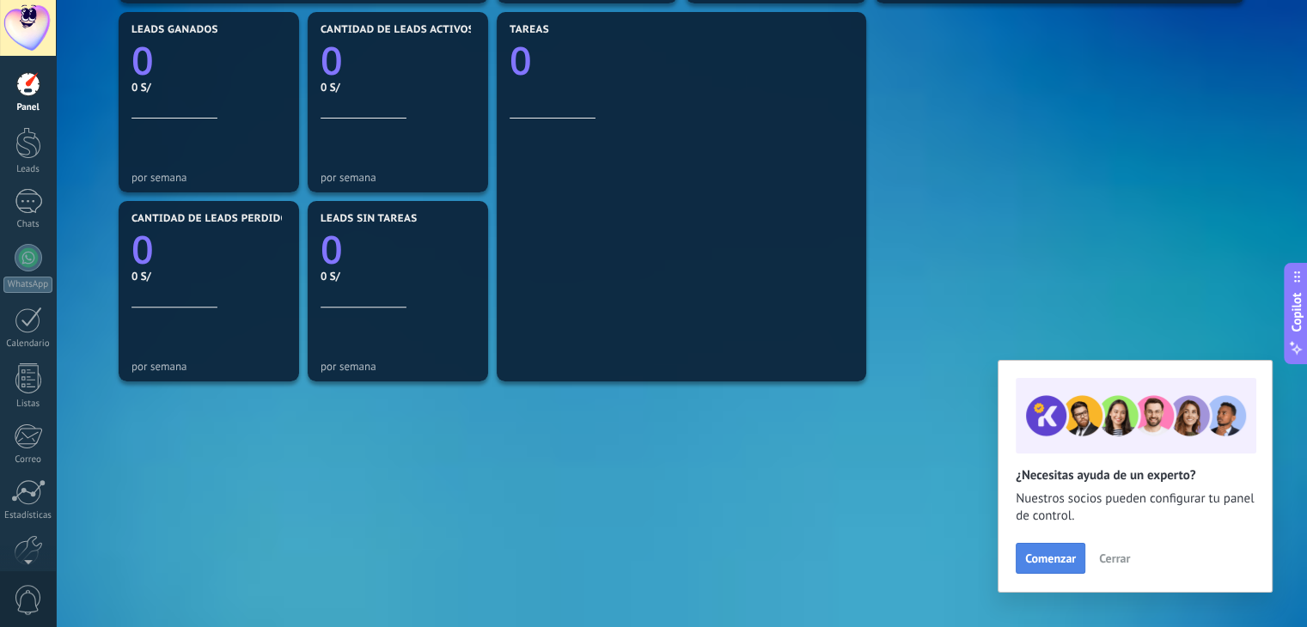
click at [1054, 556] on span "Comenzar" at bounding box center [1050, 559] width 51 height 12
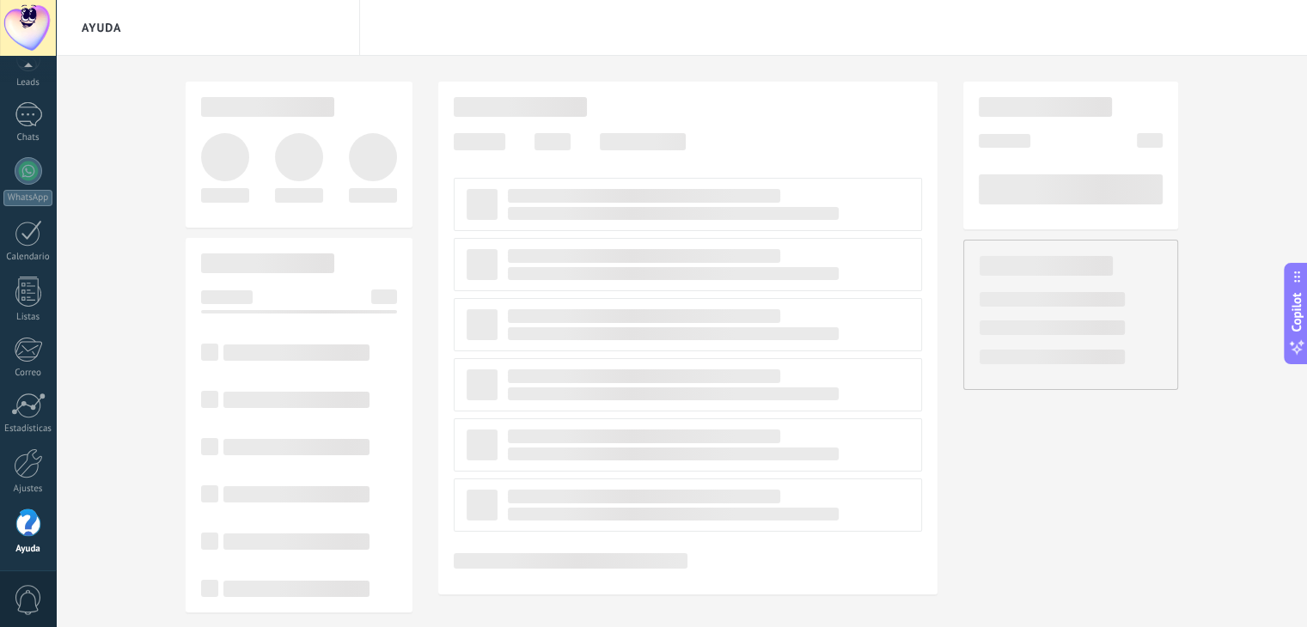
scroll to position [11, 0]
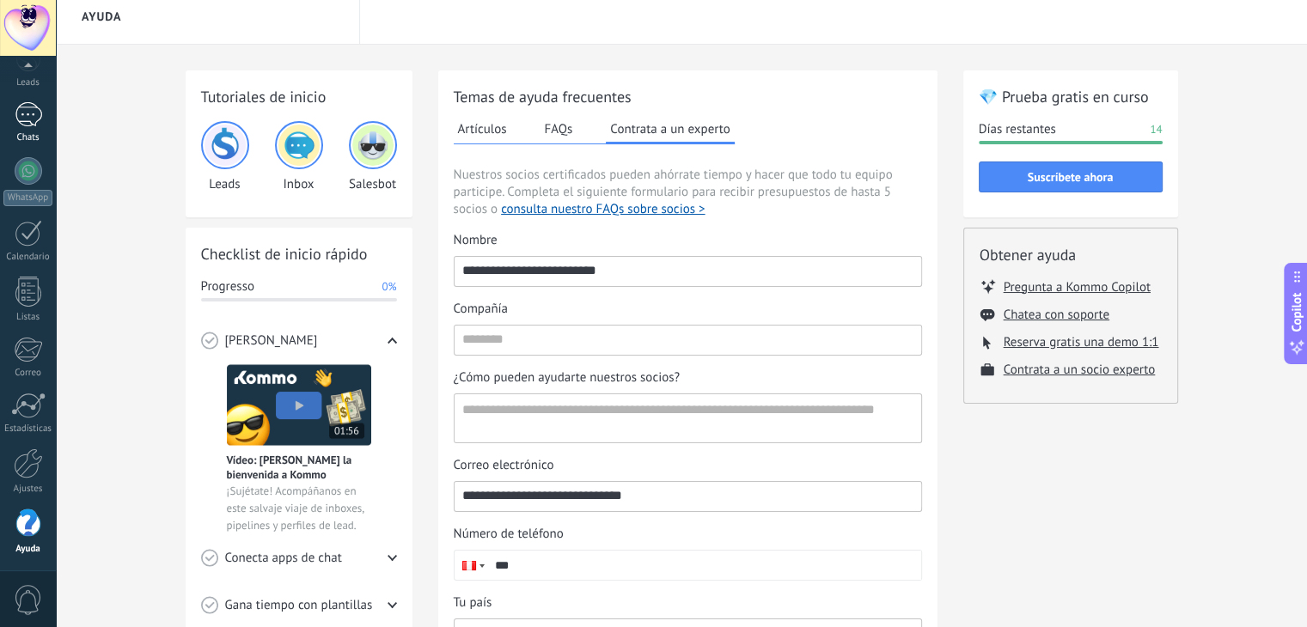
click at [23, 124] on div at bounding box center [28, 114] width 27 height 25
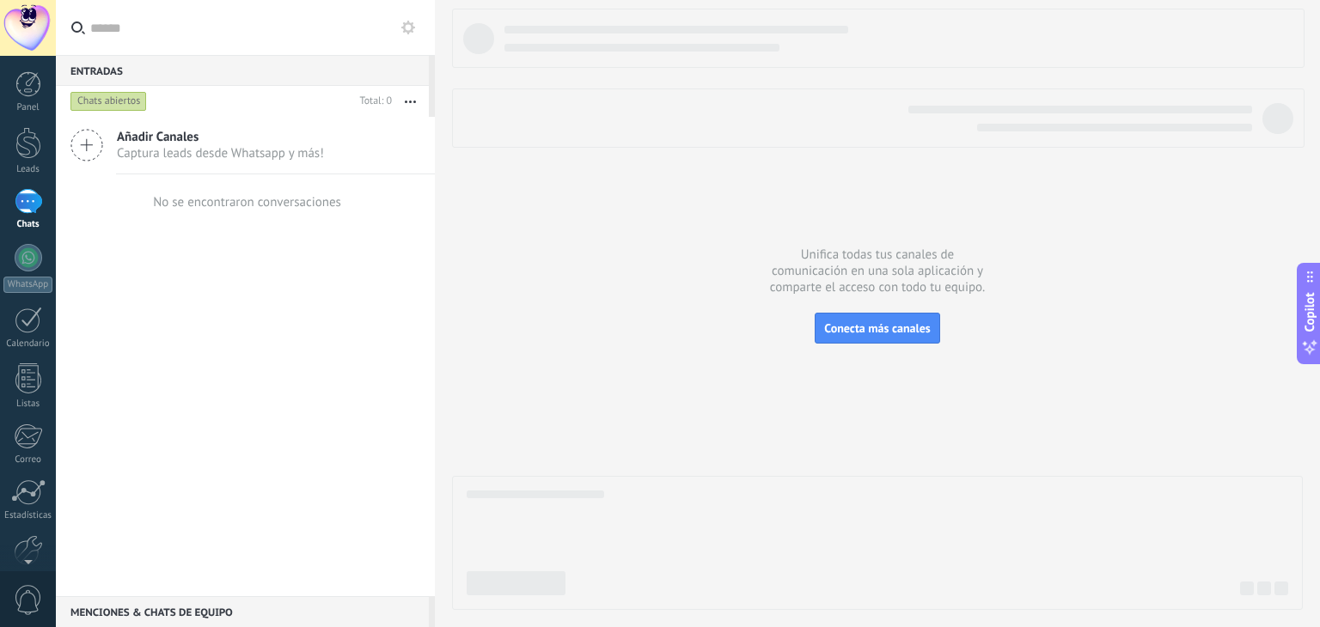
click at [26, 12] on div at bounding box center [28, 28] width 56 height 56
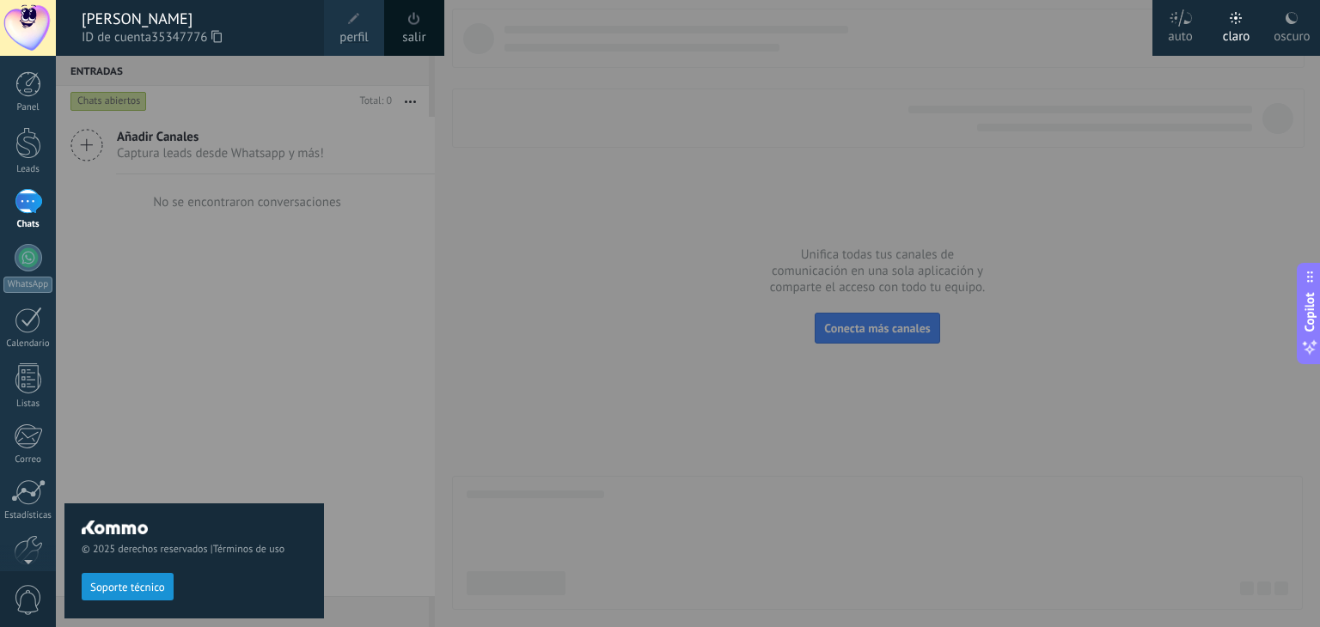
click at [280, 135] on div "© 2025 derechos reservados | Términos de uso Soporte técnico" at bounding box center [194, 341] width 260 height 571
click at [352, 166] on div at bounding box center [716, 313] width 1320 height 627
click at [593, 369] on div at bounding box center [716, 313] width 1320 height 627
click at [371, 91] on div at bounding box center [716, 313] width 1320 height 627
click at [148, 579] on button "Soporte técnico" at bounding box center [128, 586] width 92 height 27
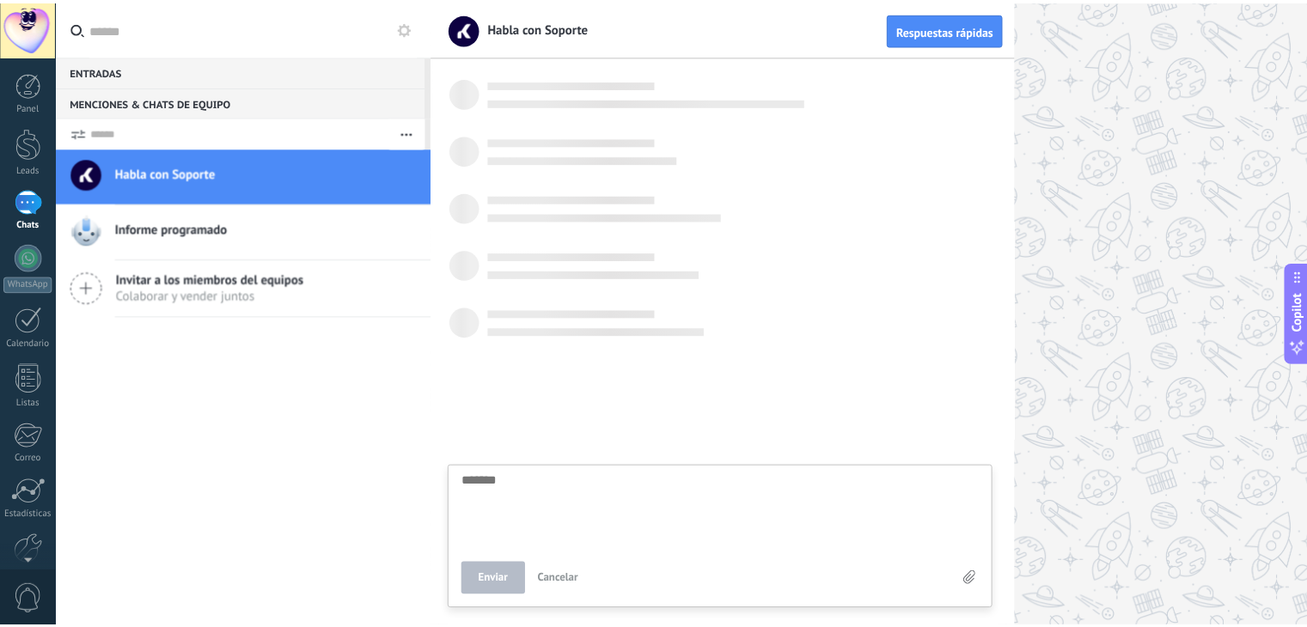
scroll to position [16, 0]
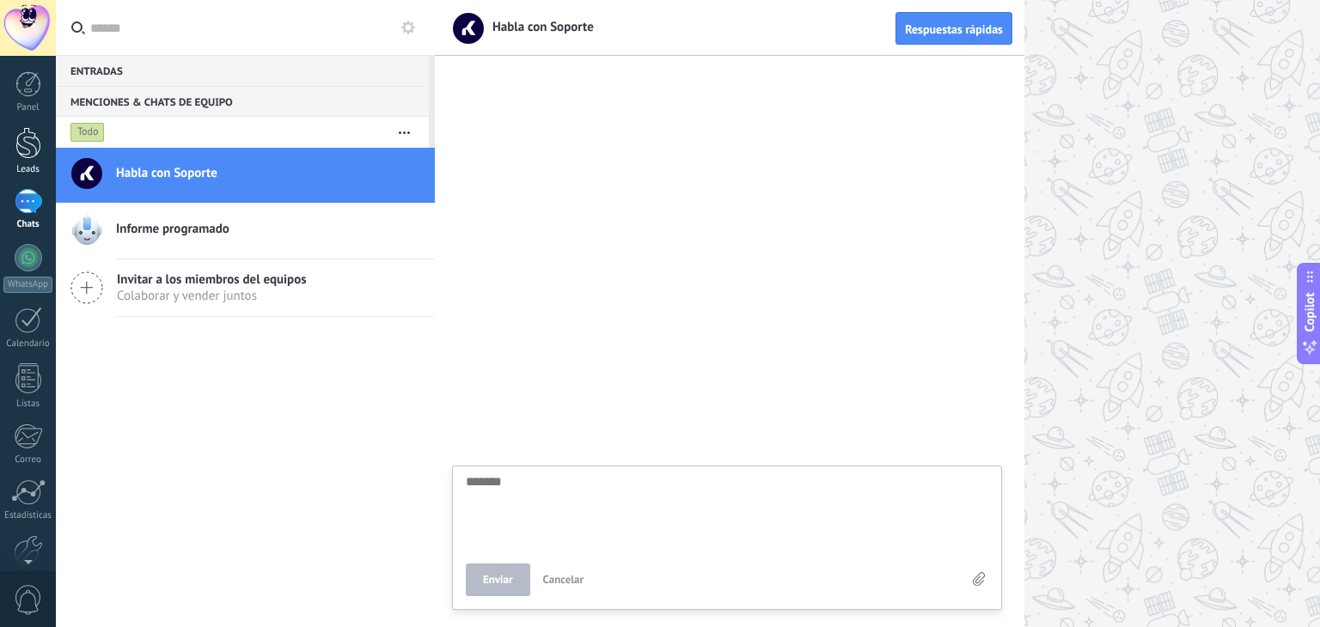
click at [23, 150] on div at bounding box center [28, 143] width 26 height 32
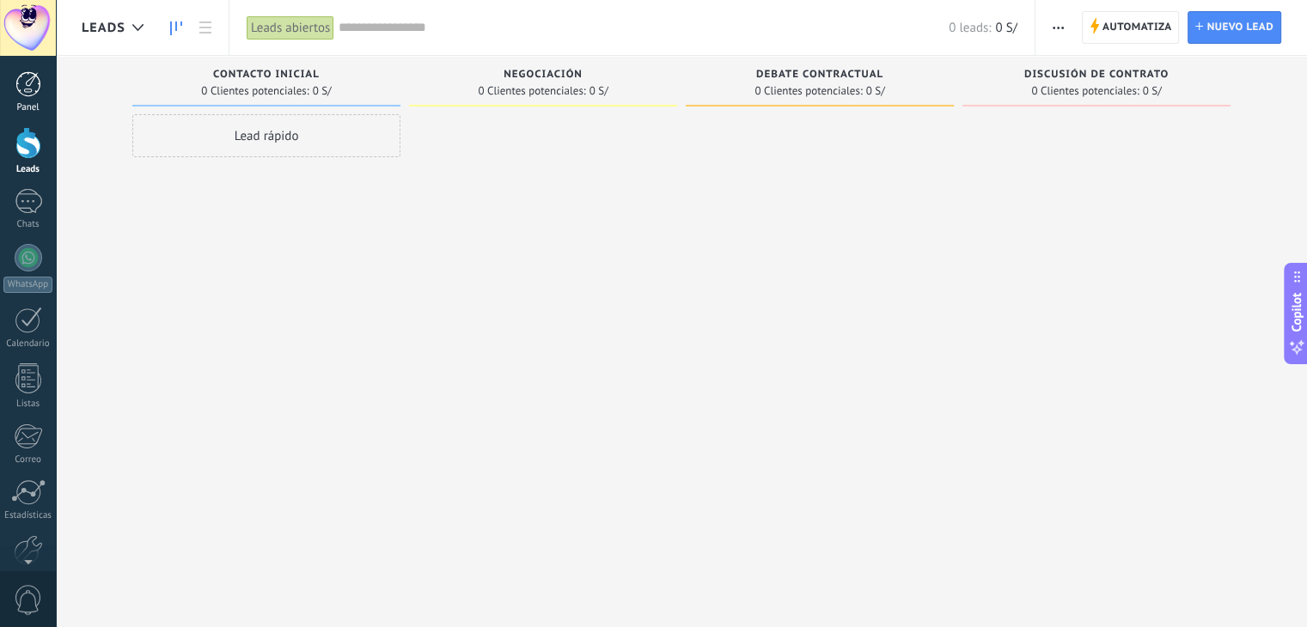
click at [17, 91] on div at bounding box center [28, 84] width 26 height 26
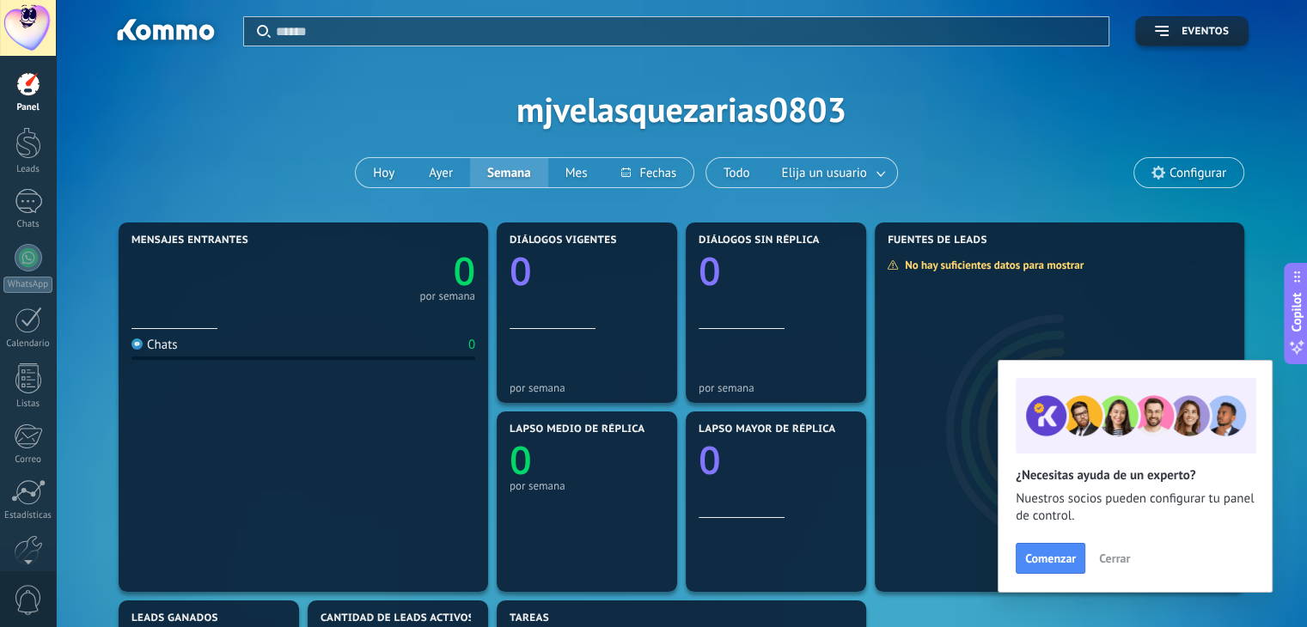
click at [1123, 563] on span "Cerrar" at bounding box center [1114, 559] width 31 height 12
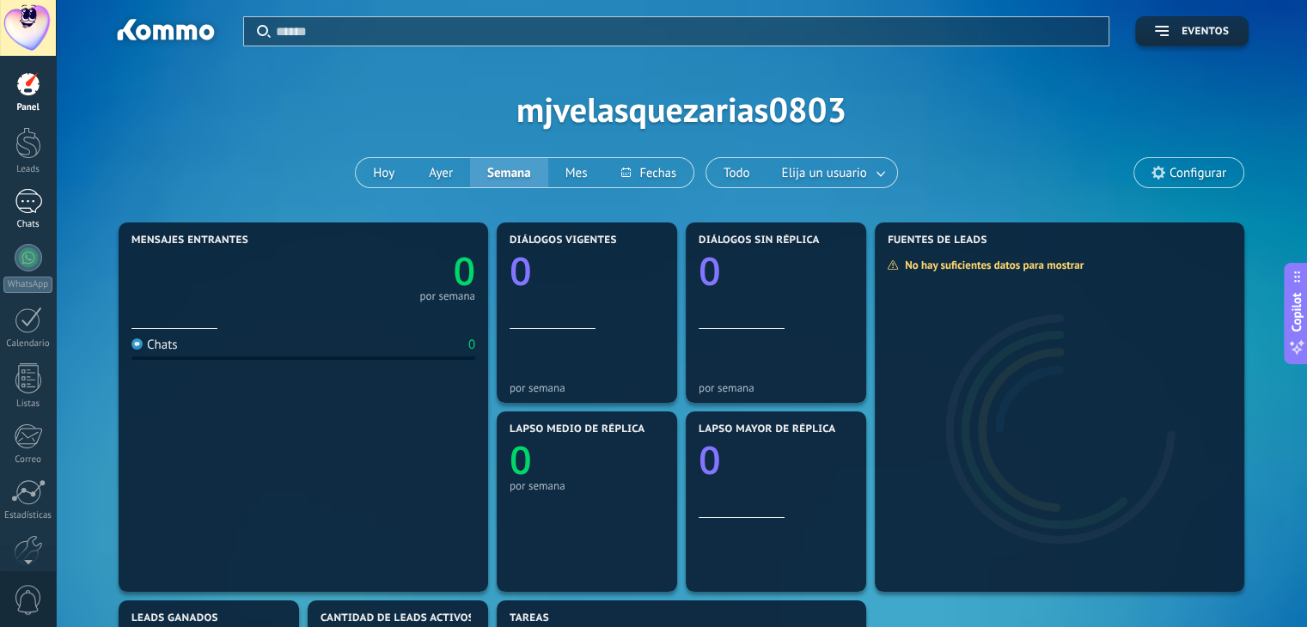
click at [26, 217] on link "Chats" at bounding box center [28, 209] width 56 height 41
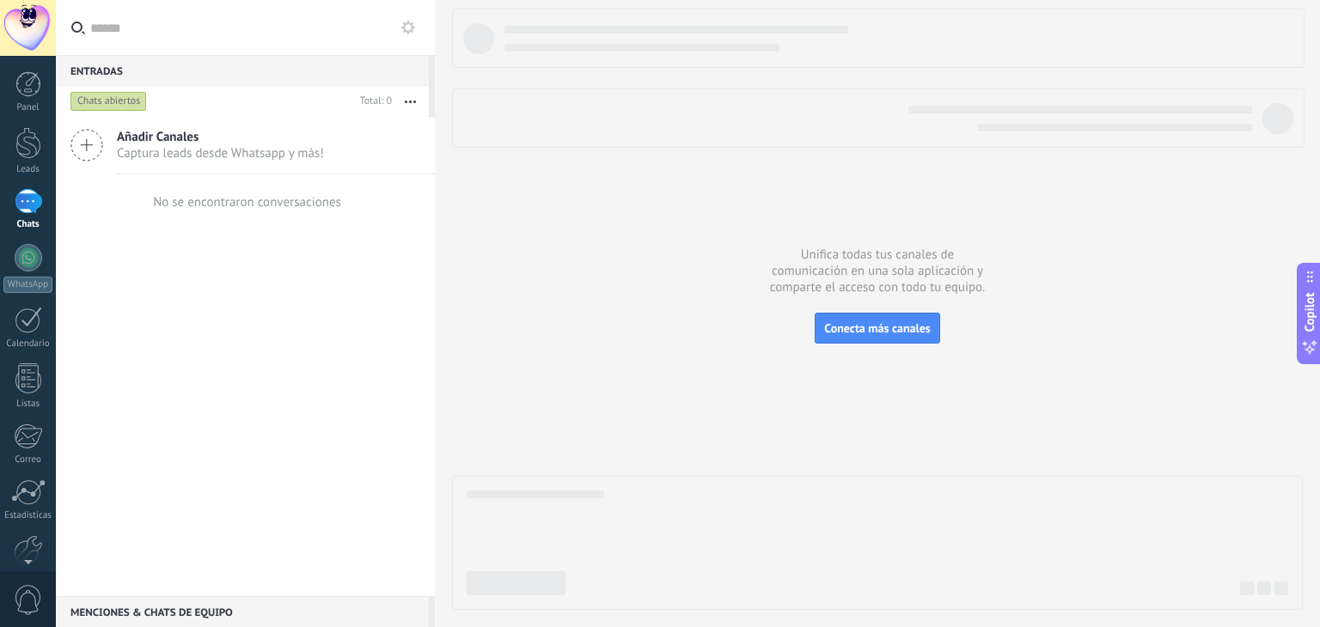
type textarea "*******"
click at [95, 138] on icon at bounding box center [86, 145] width 33 height 33
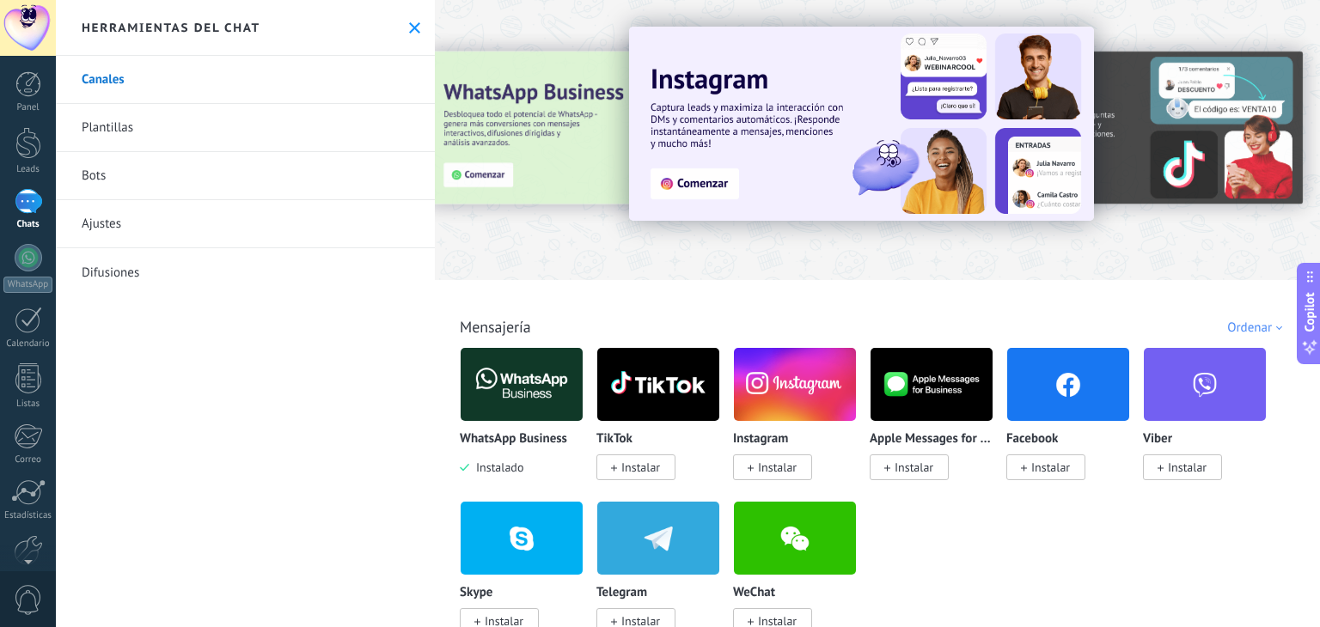
click at [201, 116] on link "Plantillas" at bounding box center [245, 128] width 379 height 48
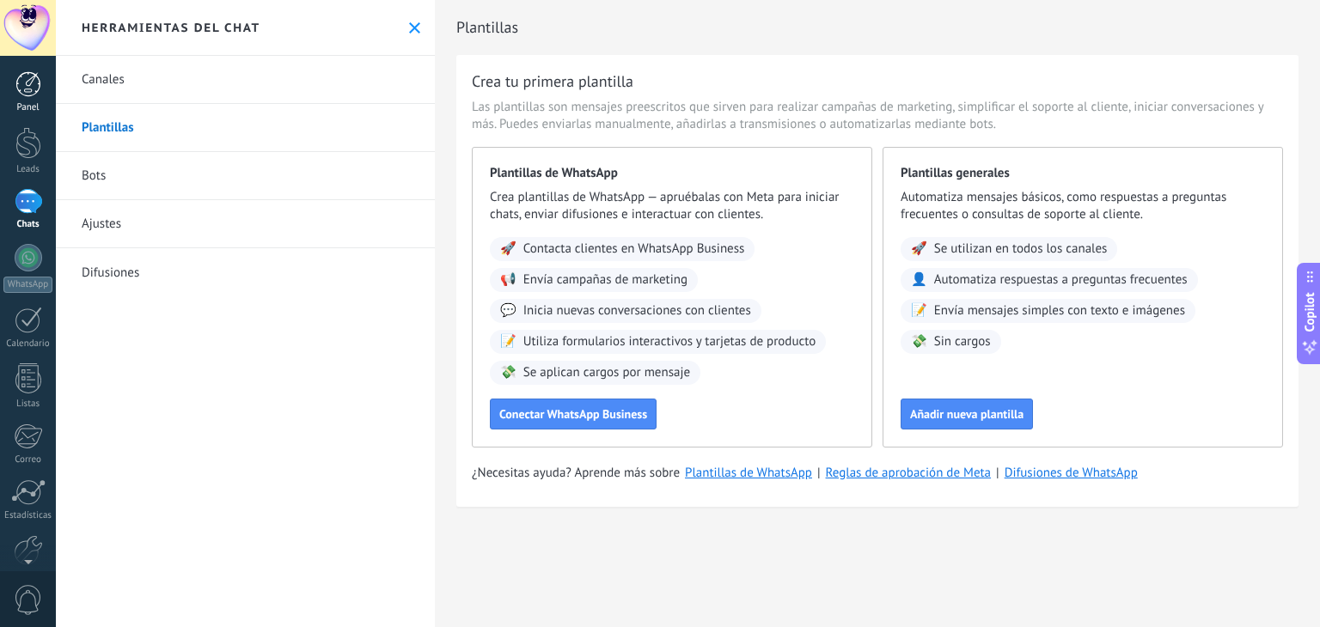
click at [34, 100] on link "Panel" at bounding box center [28, 92] width 56 height 42
